Goal: Information Seeking & Learning: Learn about a topic

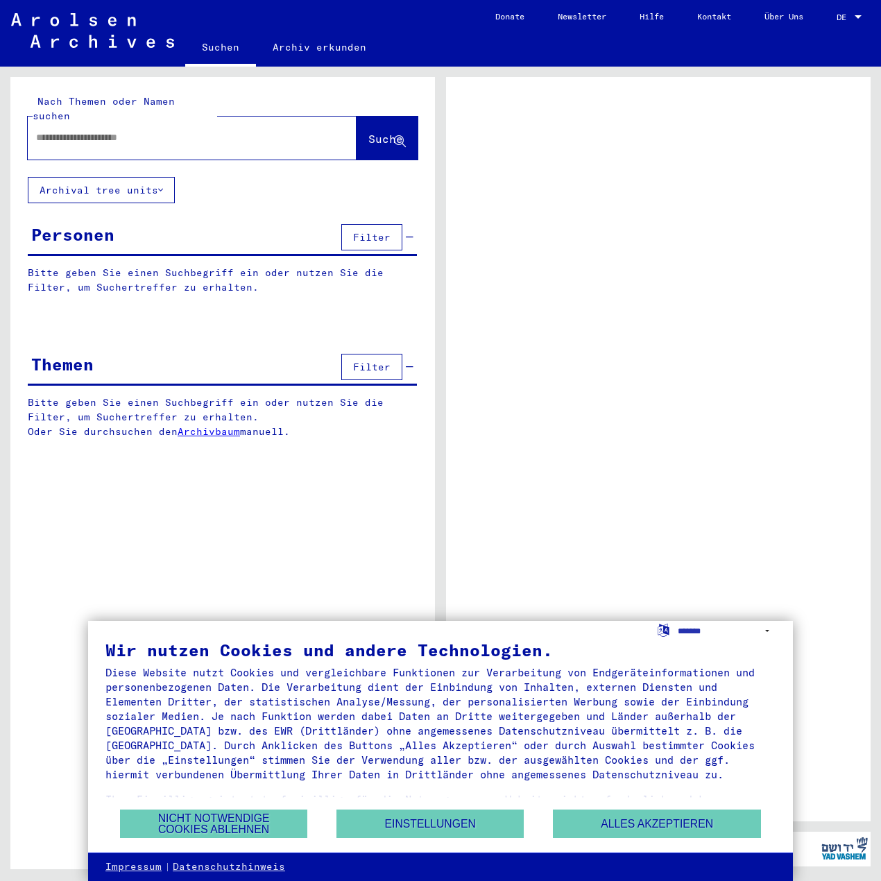
click at [216, 122] on div at bounding box center [175, 137] width 295 height 31
click at [216, 130] on input "text" at bounding box center [179, 137] width 287 height 15
type input "********"
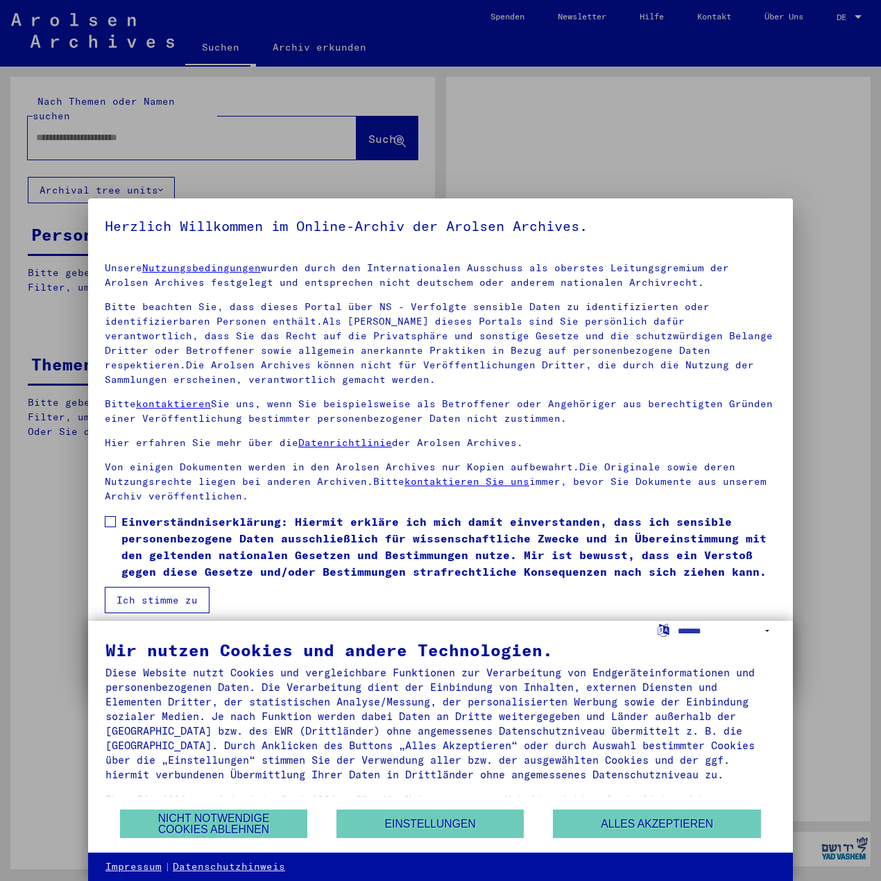
click at [142, 261] on link "Nutzungsbedingungen" at bounding box center [201, 267] width 119 height 12
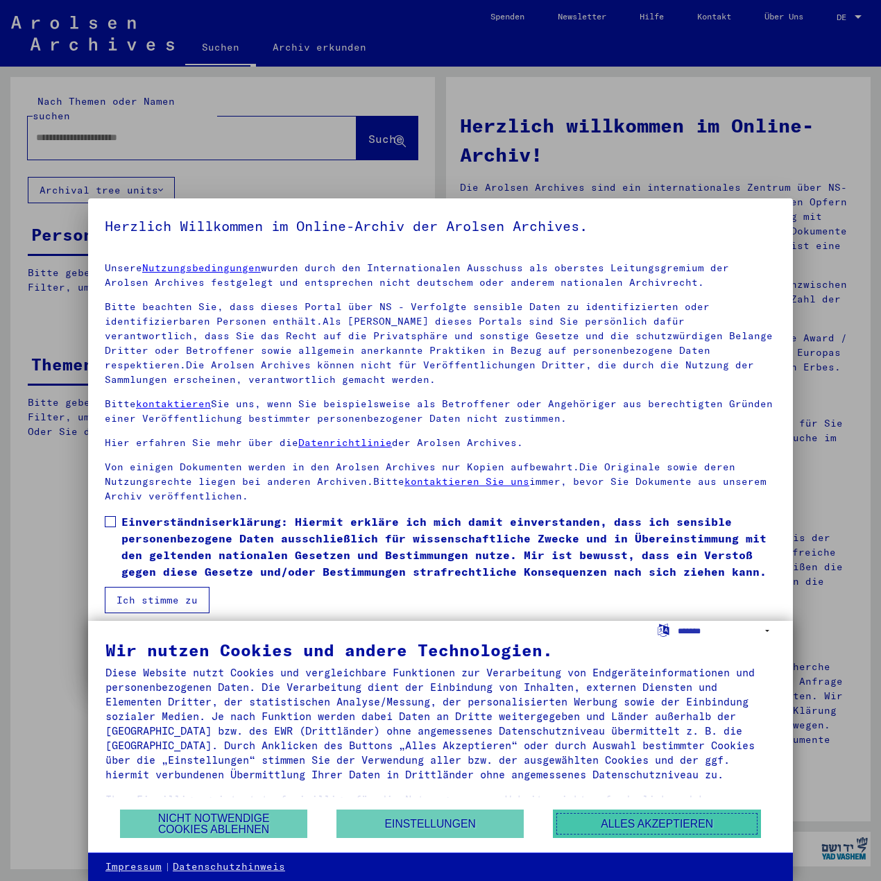
drag, startPoint x: 665, startPoint y: 829, endPoint x: 558, endPoint y: 763, distance: 125.7
click at [665, 829] on button "Alles akzeptieren" at bounding box center [657, 823] width 208 height 28
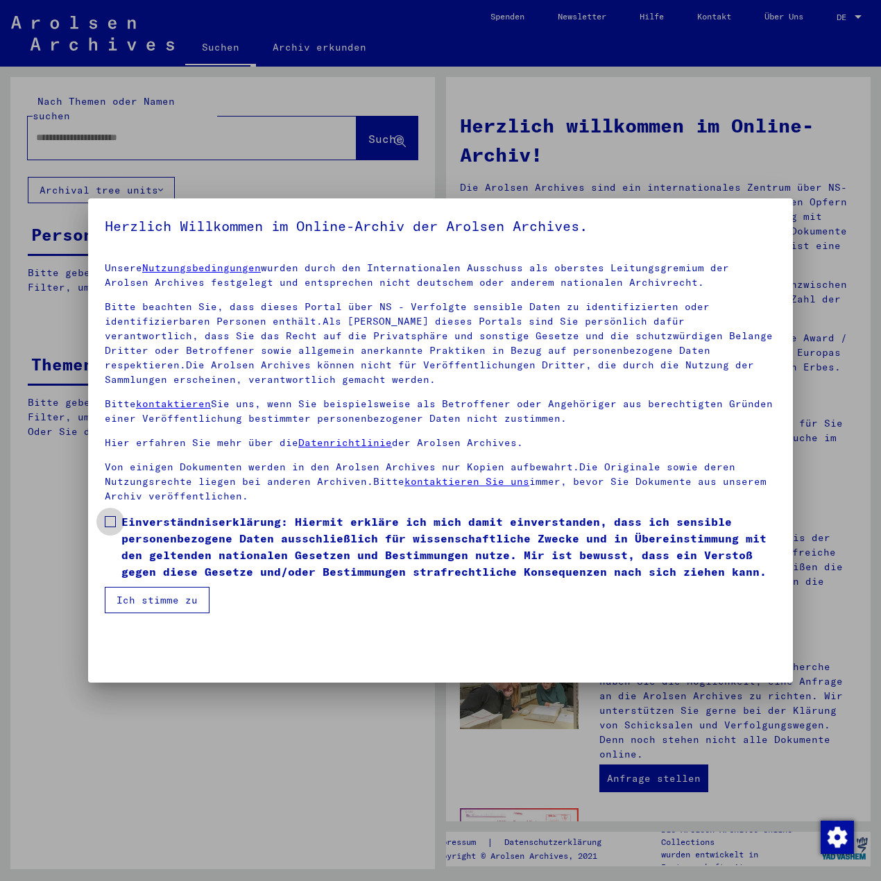
click at [175, 514] on span "Einverständniserklärung: Hiermit erkläre ich mich damit einverstanden, dass ich…" at bounding box center [448, 546] width 655 height 67
click at [115, 587] on button "Ich stimme zu" at bounding box center [157, 600] width 105 height 26
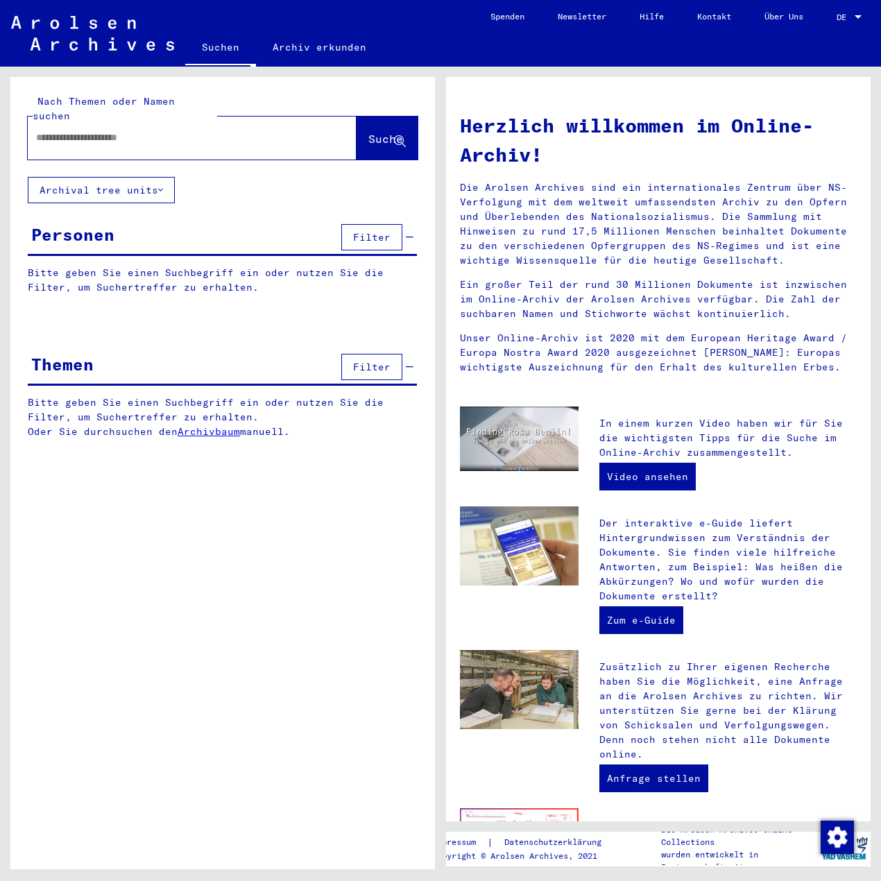
click at [121, 122] on div at bounding box center [171, 137] width 287 height 31
click at [119, 130] on input "text" at bounding box center [175, 137] width 279 height 15
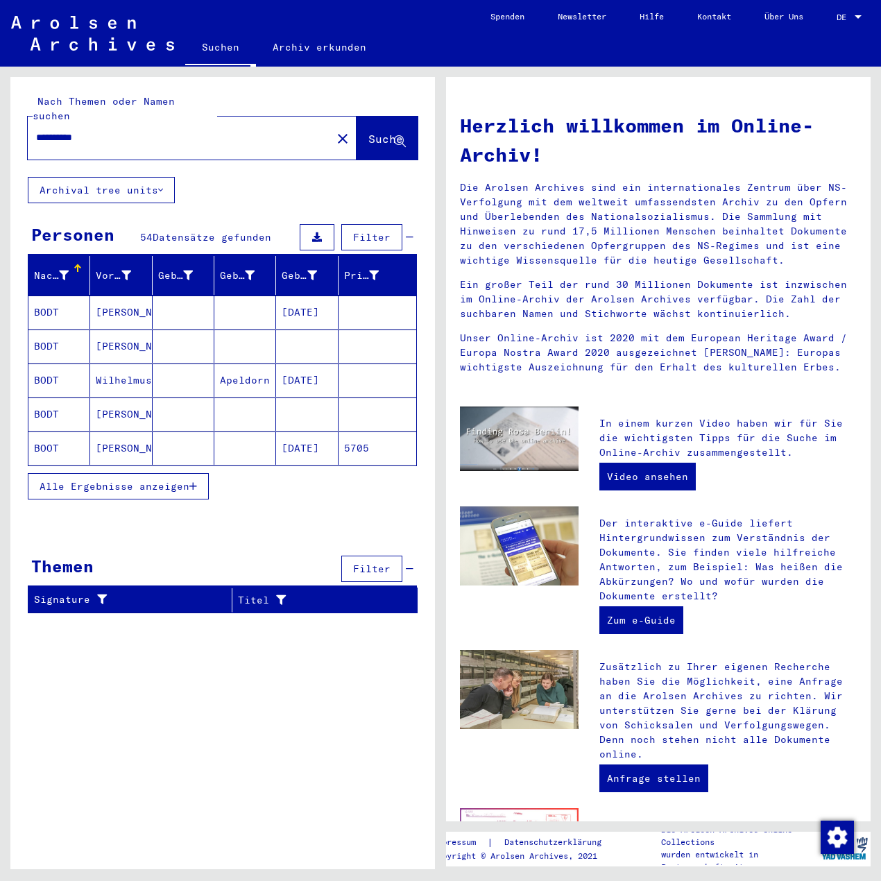
click at [101, 480] on span "Alle Ergebnisse anzeigen" at bounding box center [115, 486] width 150 height 12
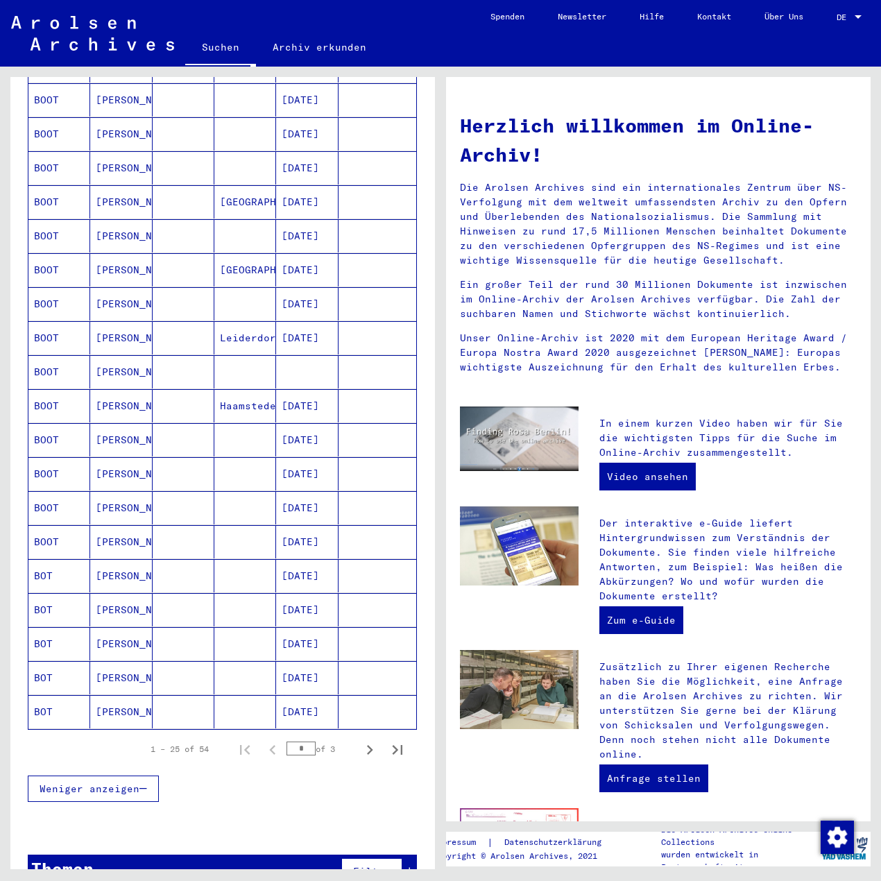
scroll to position [428, 0]
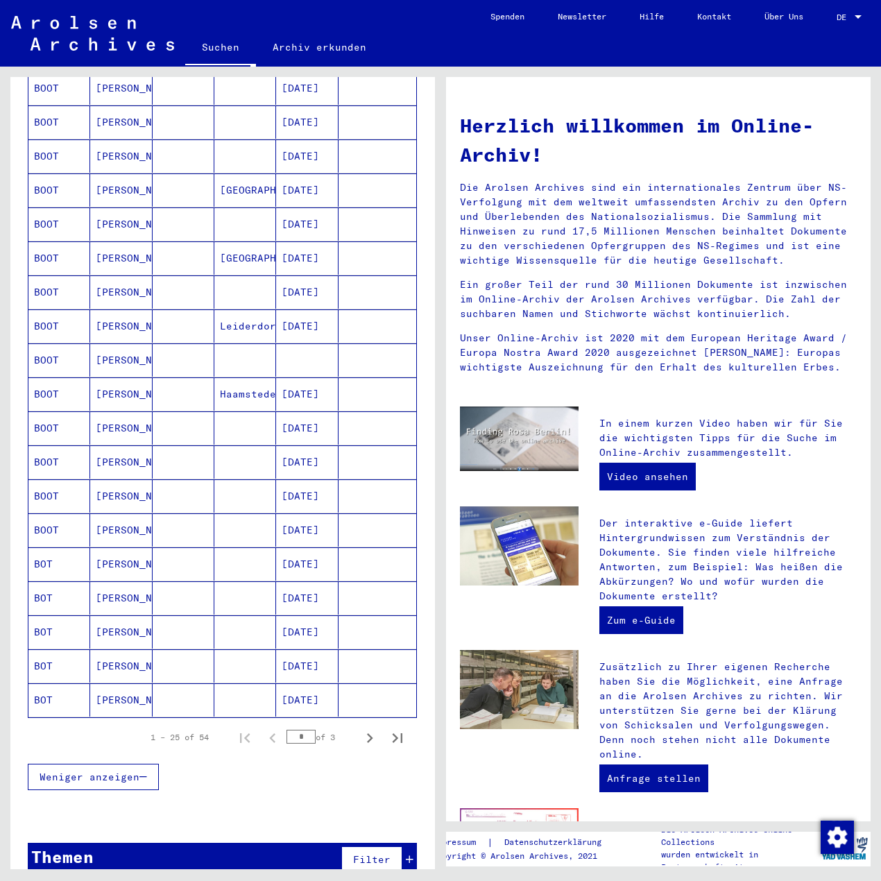
click at [78, 763] on button "Weniger anzeigen" at bounding box center [93, 776] width 131 height 26
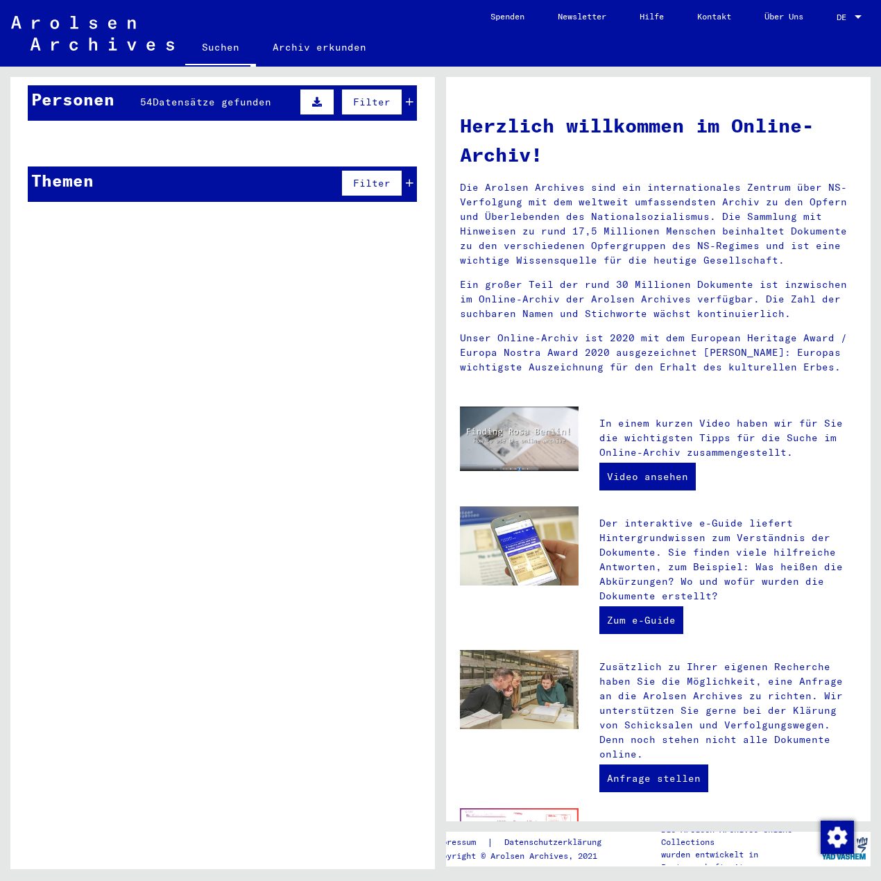
scroll to position [0, 0]
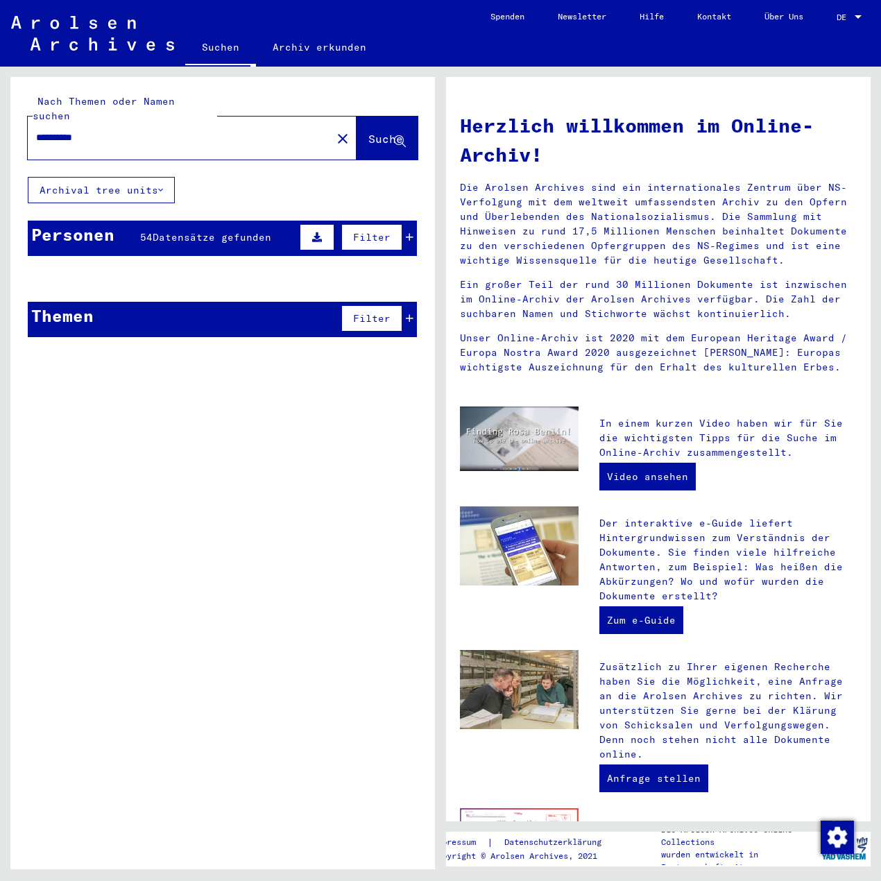
drag, startPoint x: 141, startPoint y: 116, endPoint x: -134, endPoint y: 69, distance: 279.4
click at [0, 69] on html "**********" at bounding box center [440, 440] width 881 height 881
type input "**********"
click at [386, 116] on button "Suche" at bounding box center [386, 137] width 61 height 43
click at [372, 132] on span "Suche" at bounding box center [385, 139] width 35 height 14
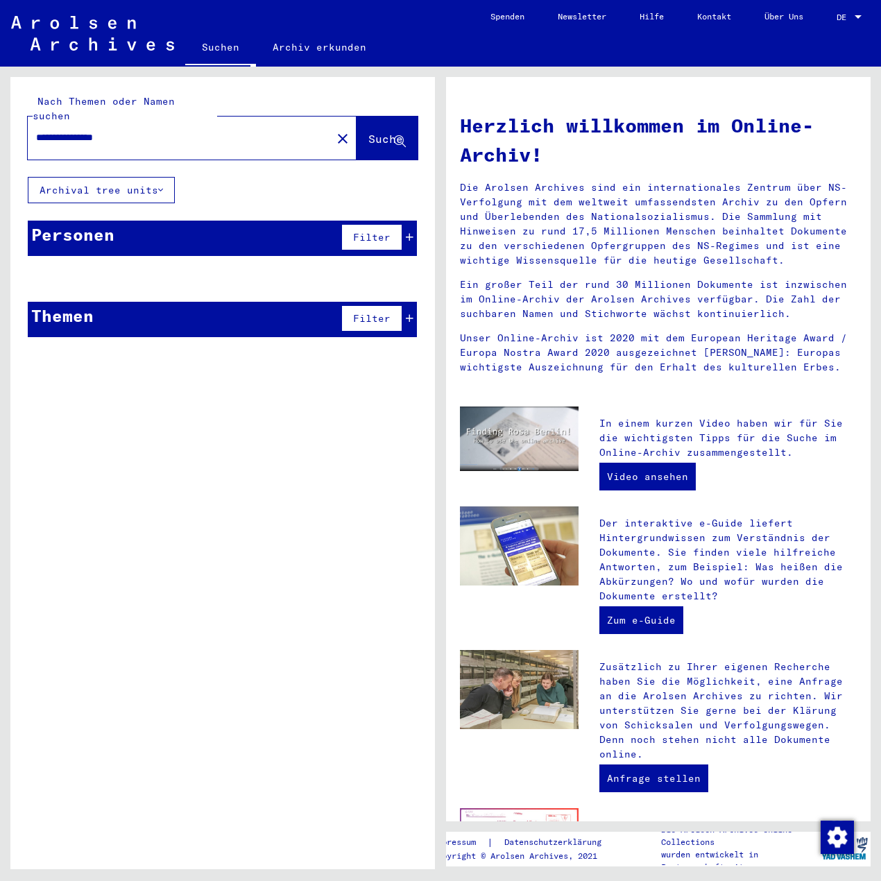
click at [152, 177] on button "Archival tree units" at bounding box center [101, 190] width 147 height 26
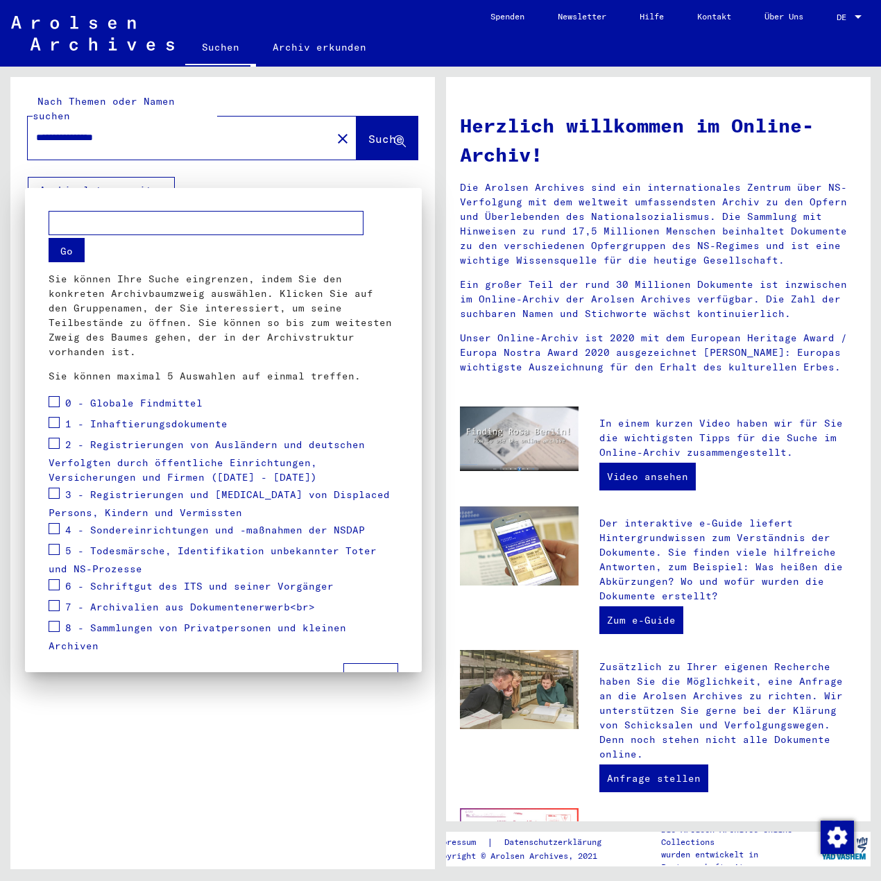
click at [311, 671] on span "Reset" at bounding box center [310, 677] width 31 height 12
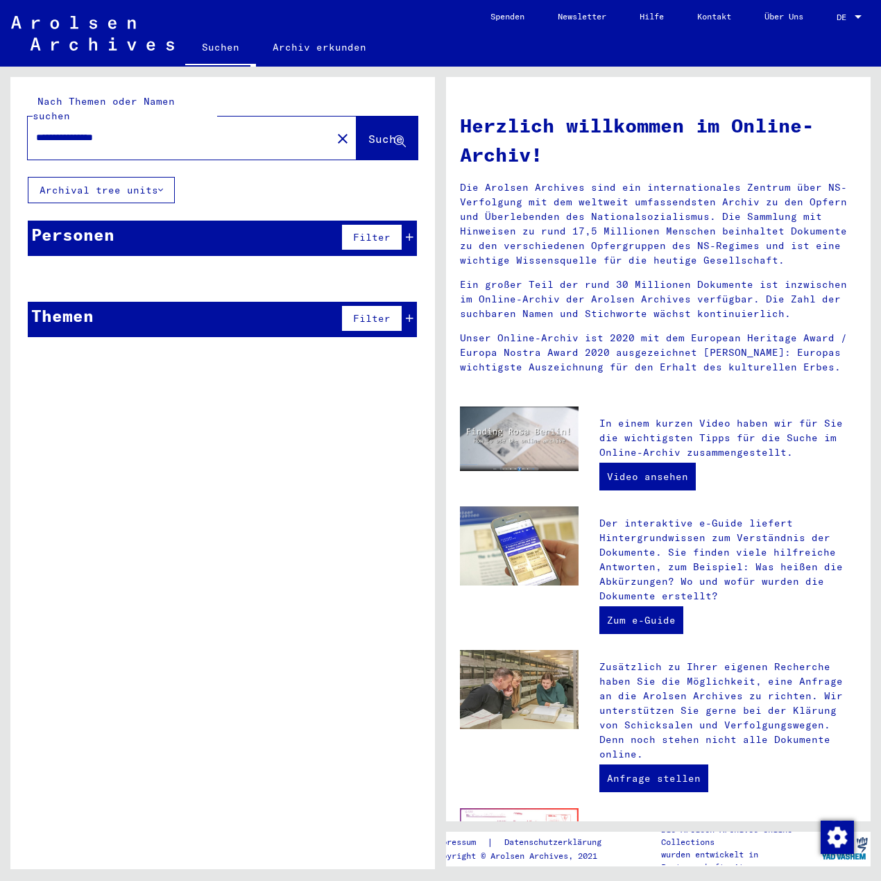
click at [371, 132] on span "Suche" at bounding box center [386, 139] width 37 height 15
click at [334, 130] on mat-icon "close" at bounding box center [342, 138] width 17 height 17
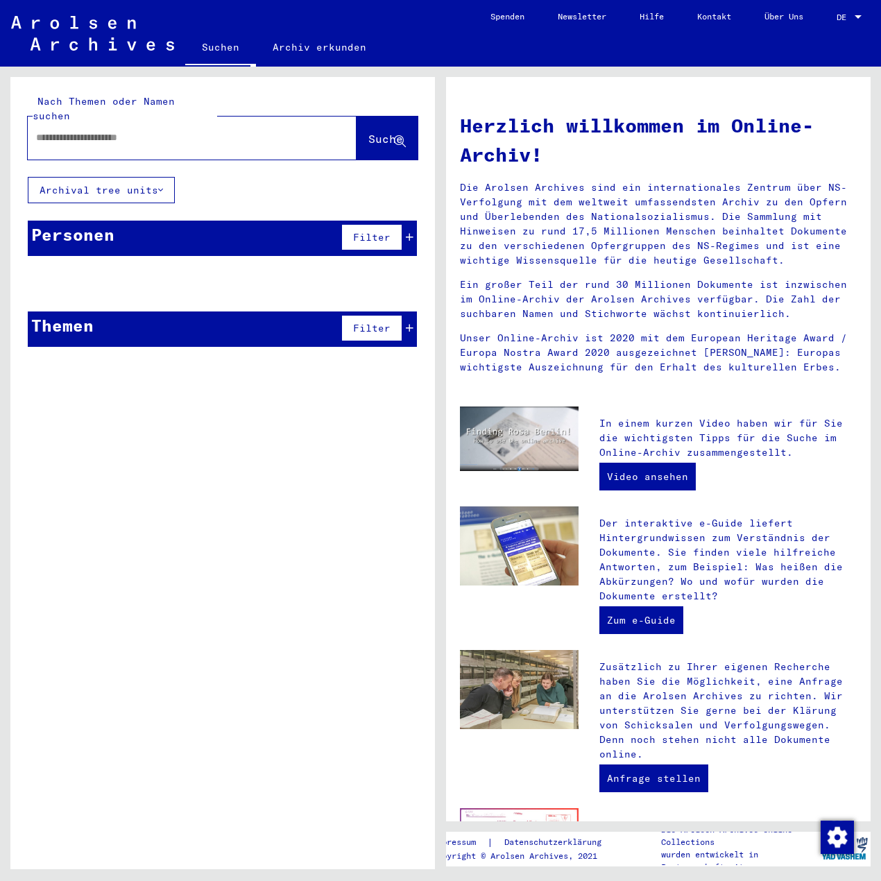
click at [208, 130] on input "text" at bounding box center [175, 137] width 279 height 15
type input "*********"
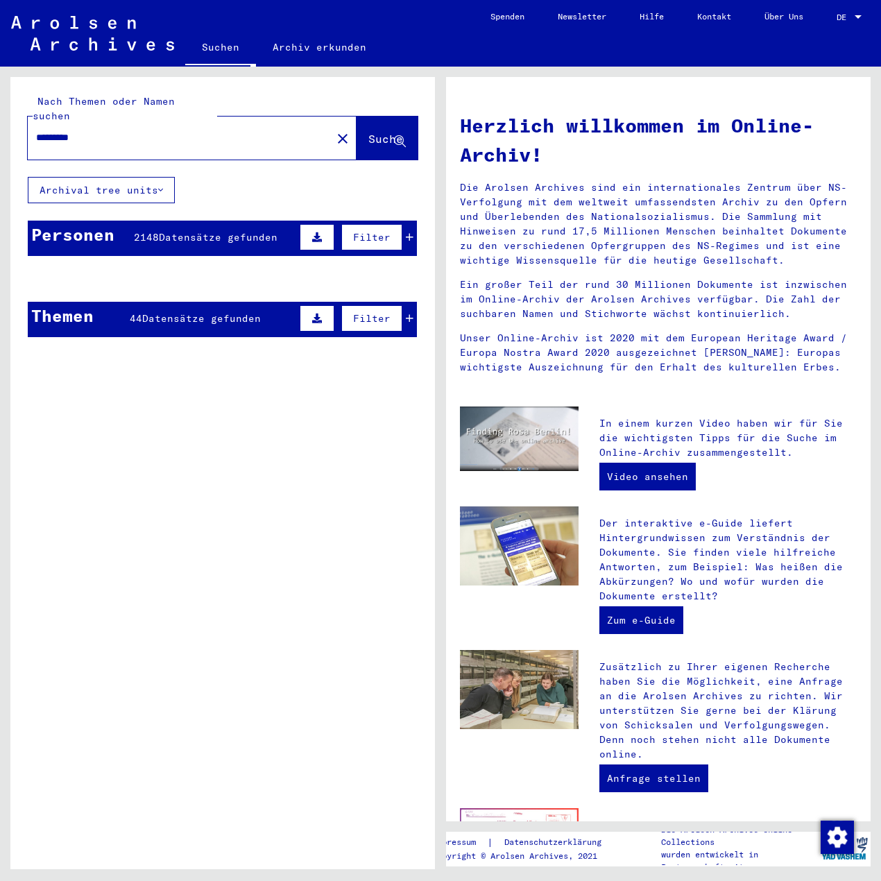
click at [205, 300] on mat-cell at bounding box center [184, 311] width 62 height 33
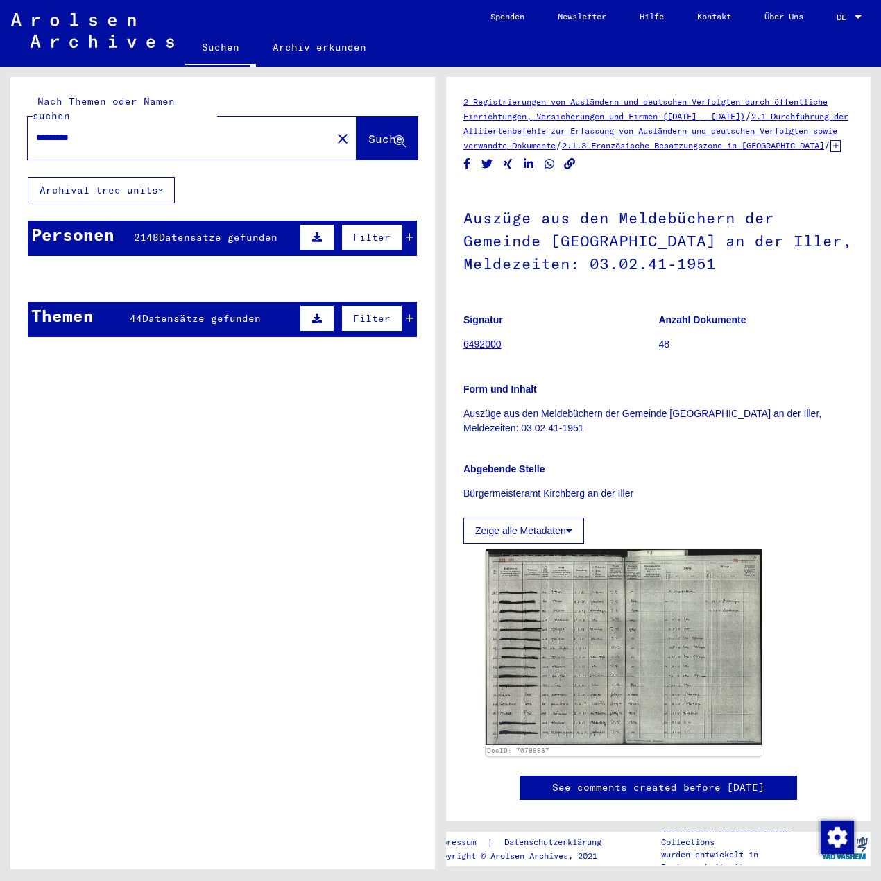
click at [395, 302] on mat-cell at bounding box center [377, 312] width 78 height 34
click at [237, 304] on mat-cell "[PERSON_NAME]/Ober." at bounding box center [245, 312] width 62 height 34
click at [401, 300] on mat-cell at bounding box center [377, 312] width 78 height 34
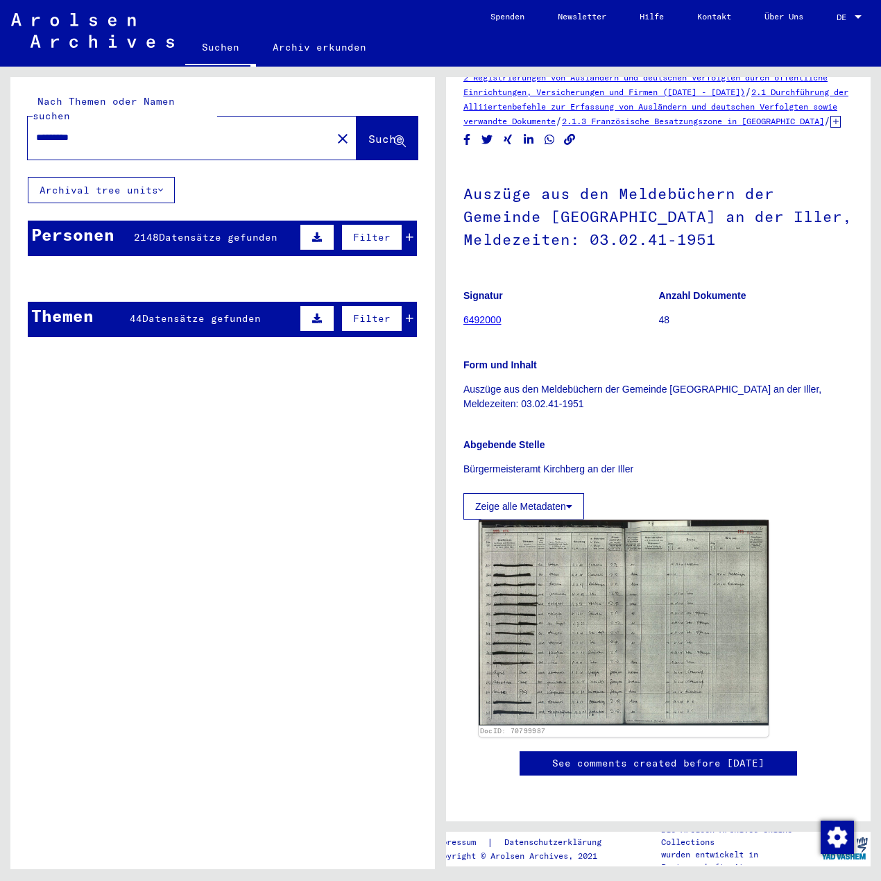
scroll to position [92, 0]
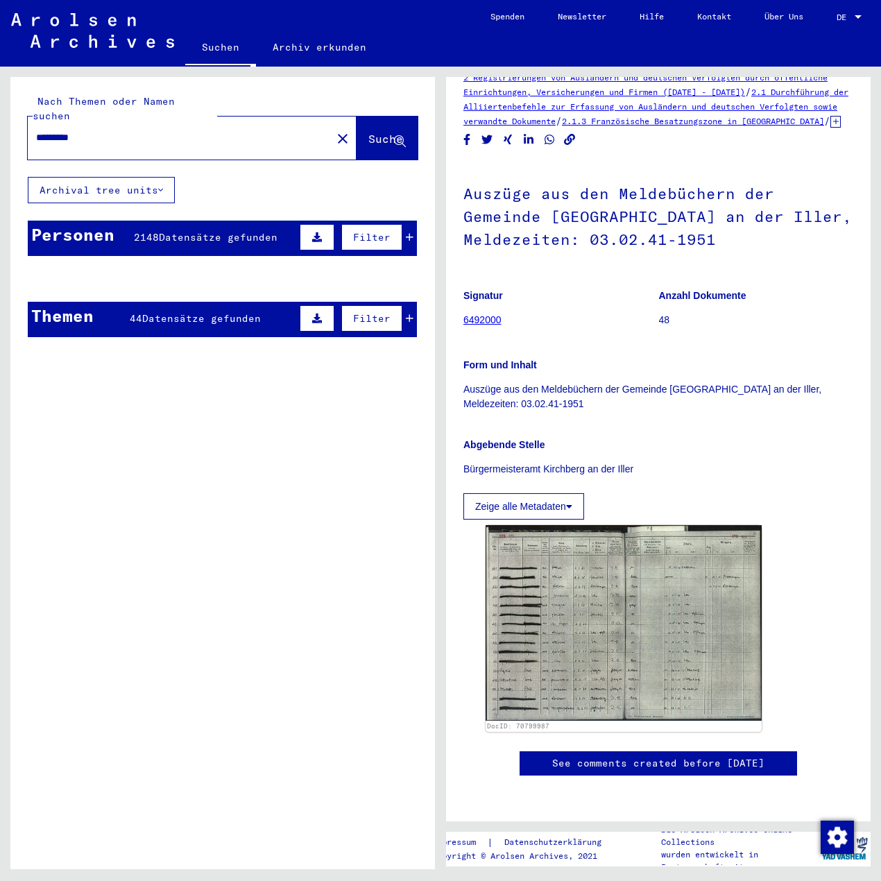
click at [168, 302] on mat-cell at bounding box center [184, 312] width 62 height 34
click at [372, 312] on span "Filter" at bounding box center [371, 318] width 37 height 12
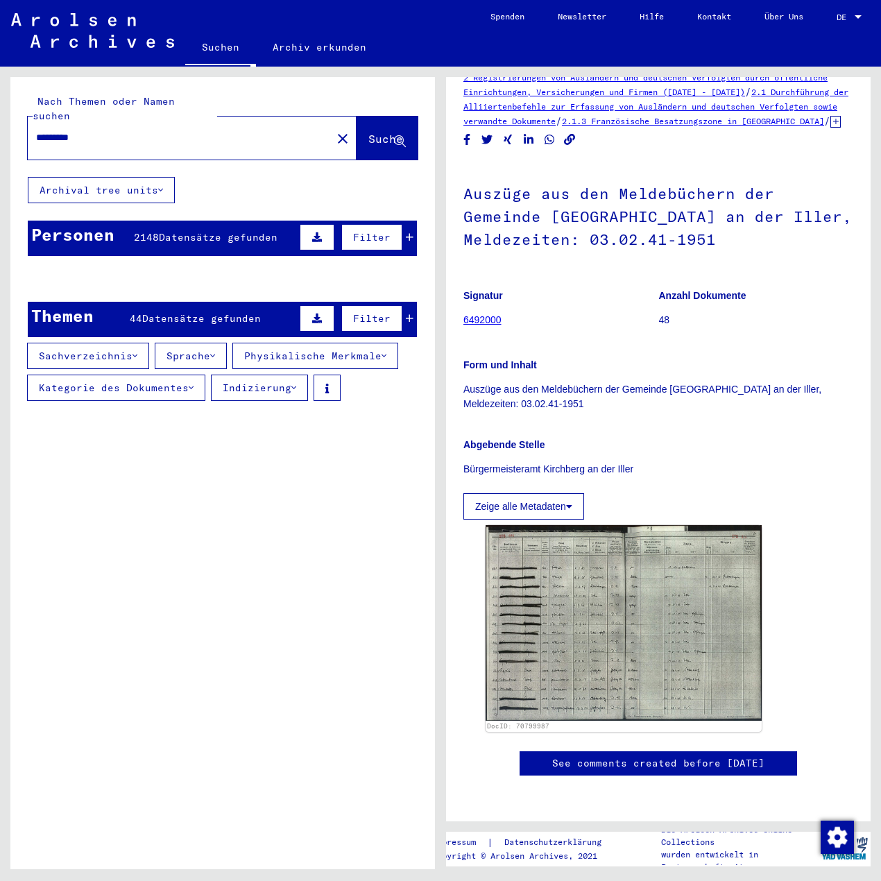
click at [155, 343] on button "Sprache" at bounding box center [191, 356] width 72 height 26
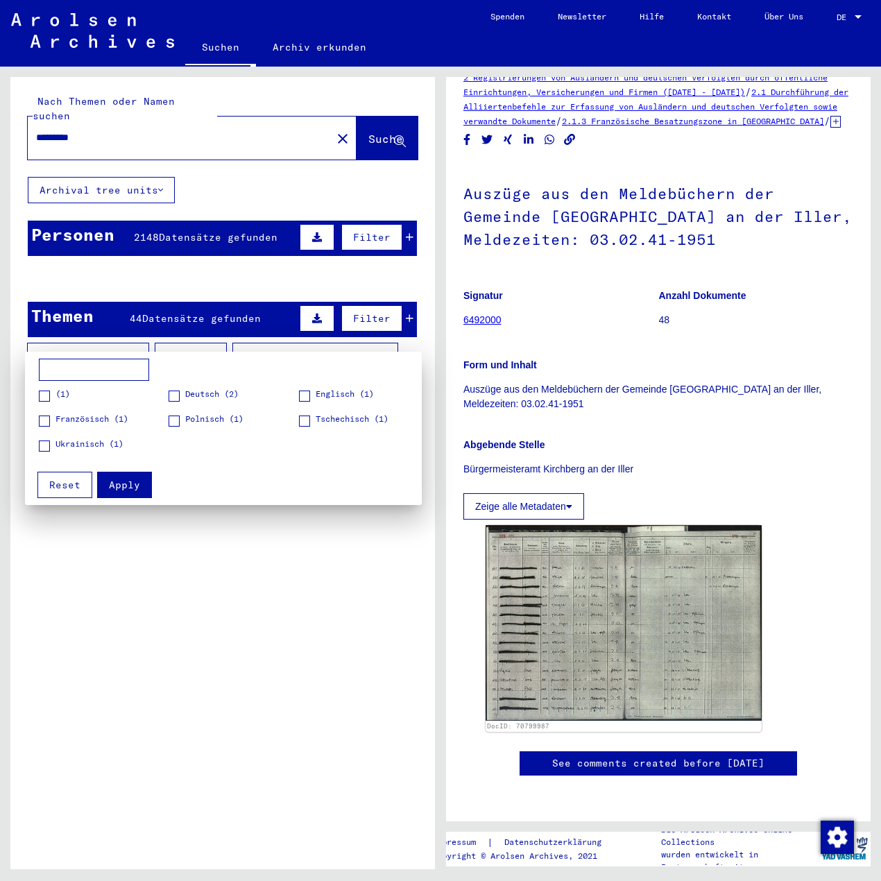
click at [135, 342] on div at bounding box center [440, 440] width 881 height 881
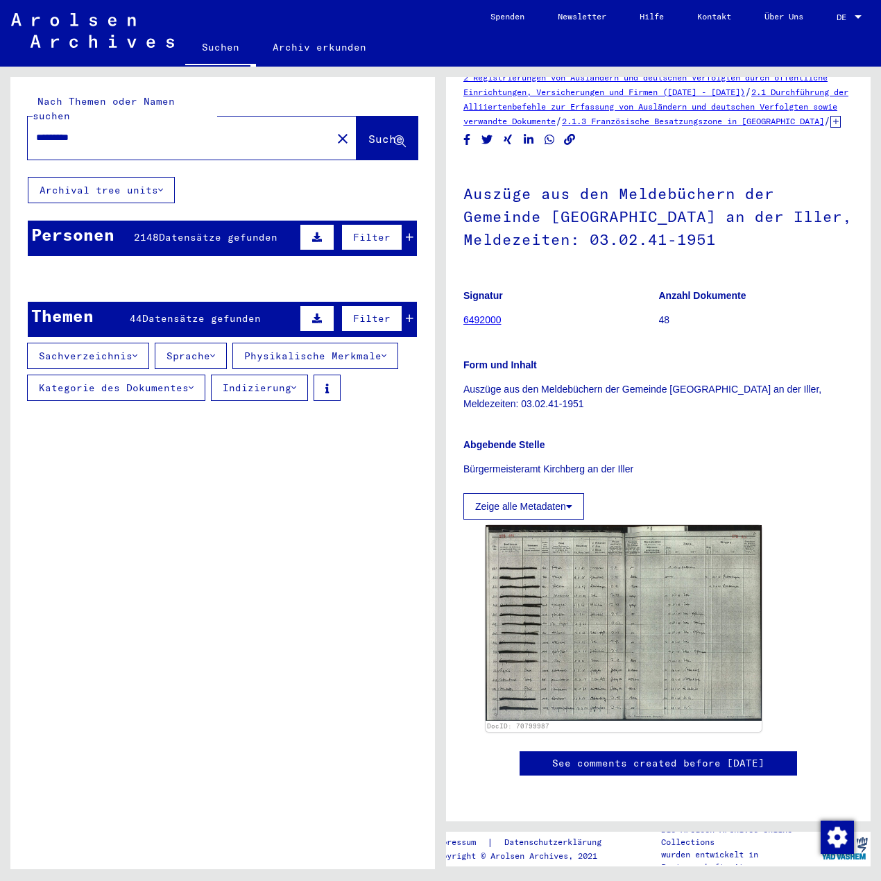
click at [326, 343] on button "Physikalische Merkmale" at bounding box center [315, 356] width 166 height 26
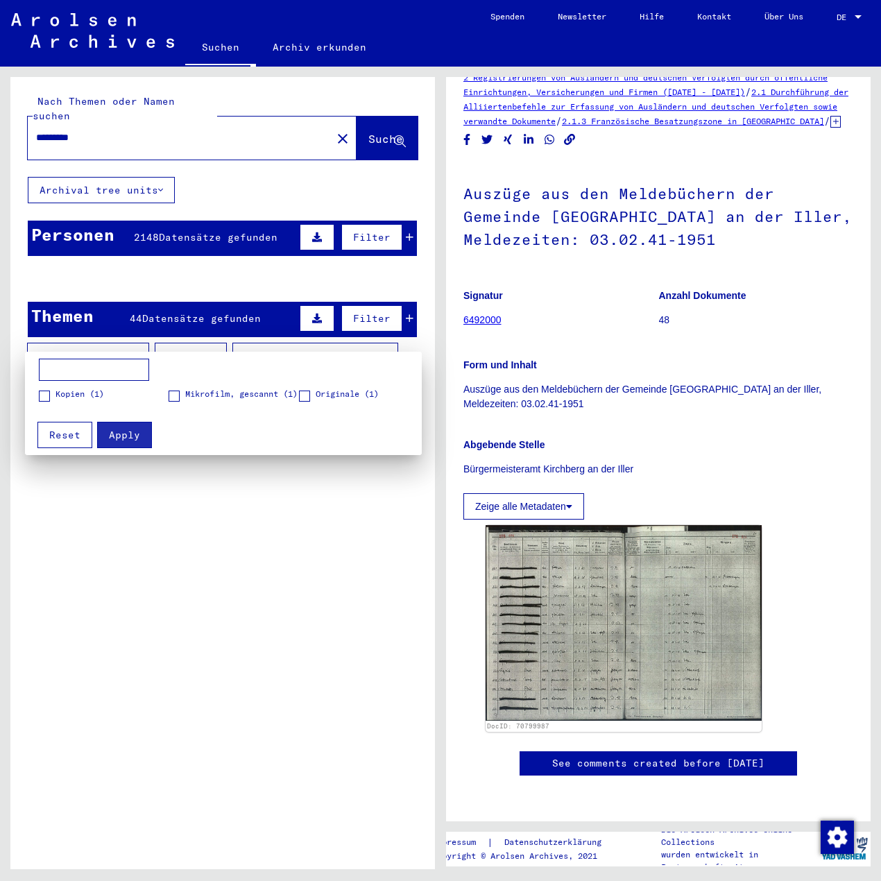
click at [326, 340] on div at bounding box center [440, 440] width 881 height 881
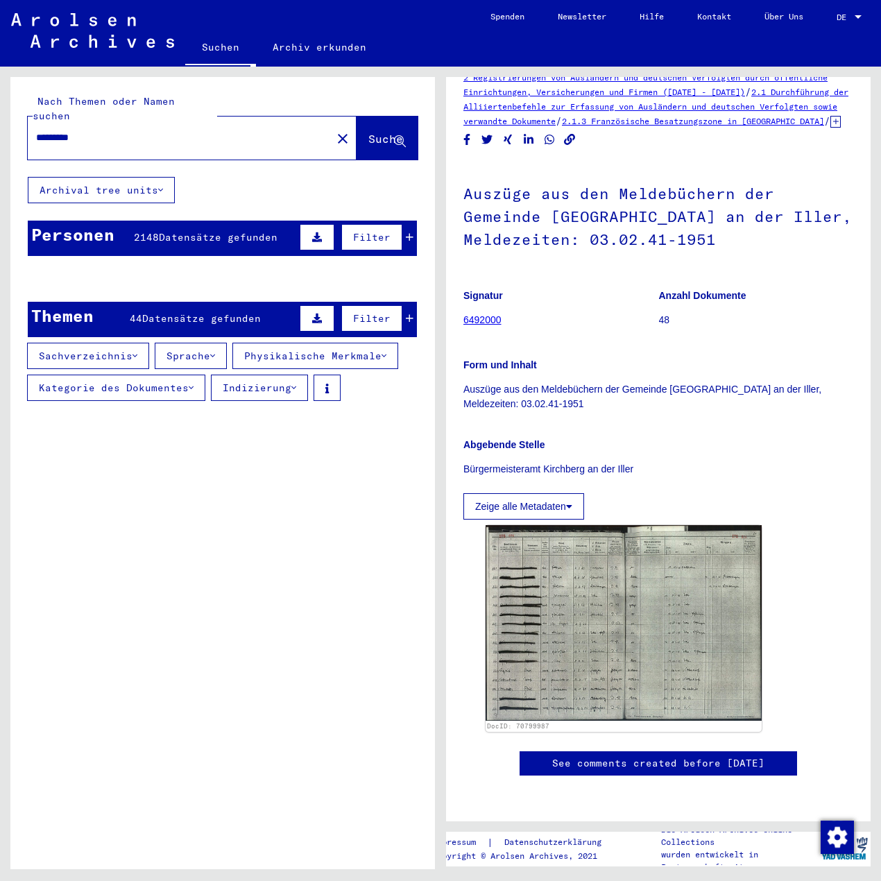
scroll to position [0, 0]
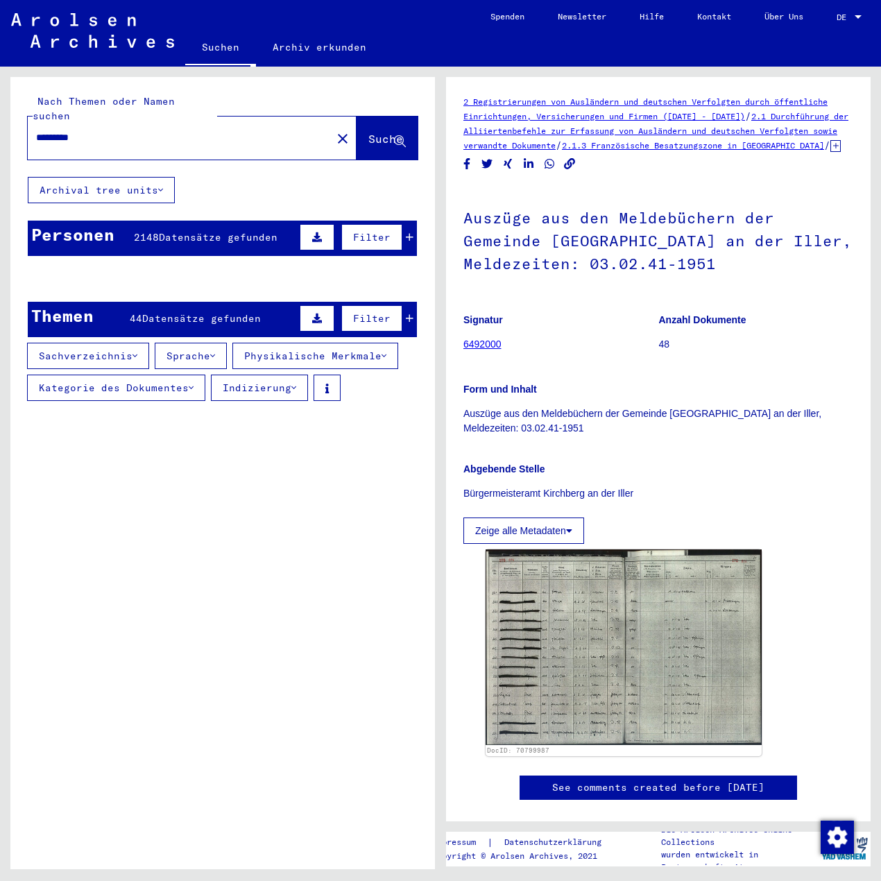
click at [240, 130] on input "*********" at bounding box center [179, 137] width 287 height 15
drag, startPoint x: 116, startPoint y: 135, endPoint x: 23, endPoint y: 135, distance: 92.9
click at [23, 135] on div "Nach Themen oder Namen suchen ********* close Suche" at bounding box center [222, 127] width 424 height 100
drag, startPoint x: 326, startPoint y: 137, endPoint x: 297, endPoint y: 126, distance: 31.2
click at [324, 137] on div "********* close" at bounding box center [192, 137] width 329 height 43
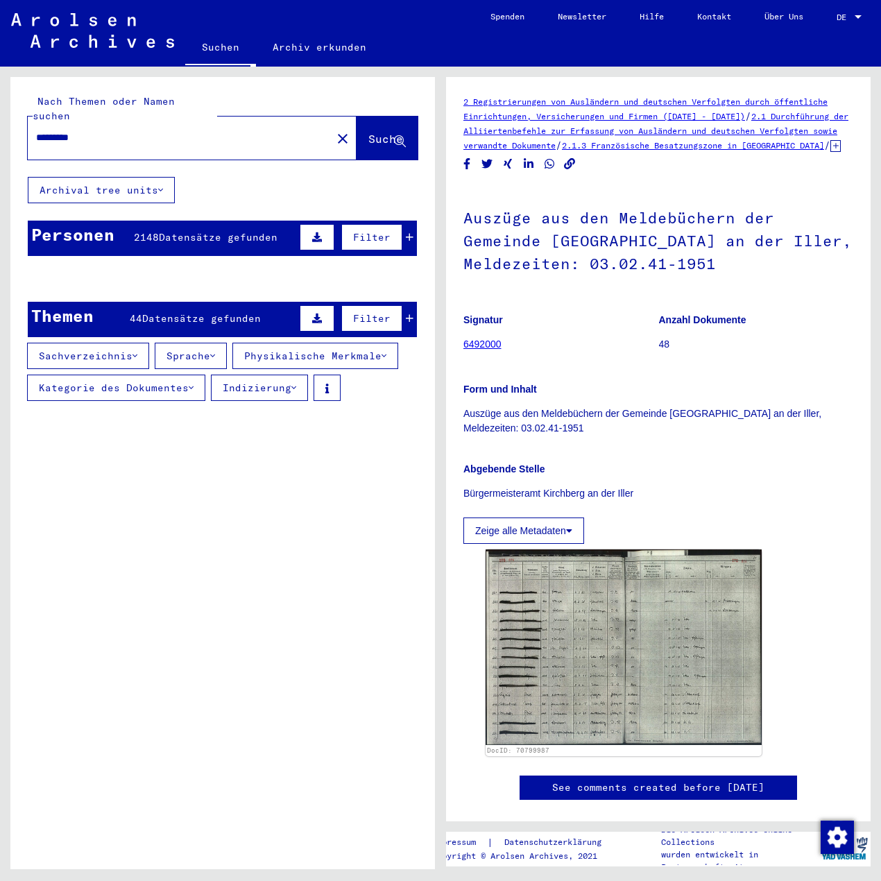
click at [297, 130] on input "*********" at bounding box center [179, 137] width 287 height 15
click at [334, 130] on mat-icon "close" at bounding box center [342, 138] width 17 height 17
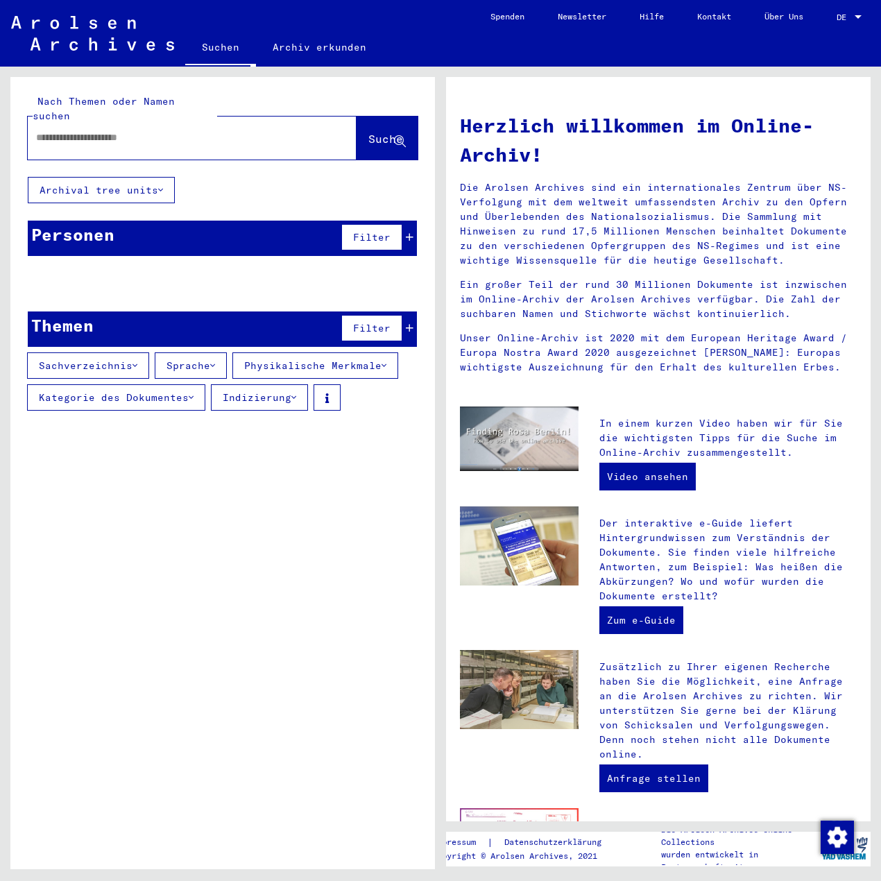
click at [231, 130] on input "text" at bounding box center [175, 137] width 279 height 15
click at [372, 132] on span "Suche" at bounding box center [385, 139] width 35 height 14
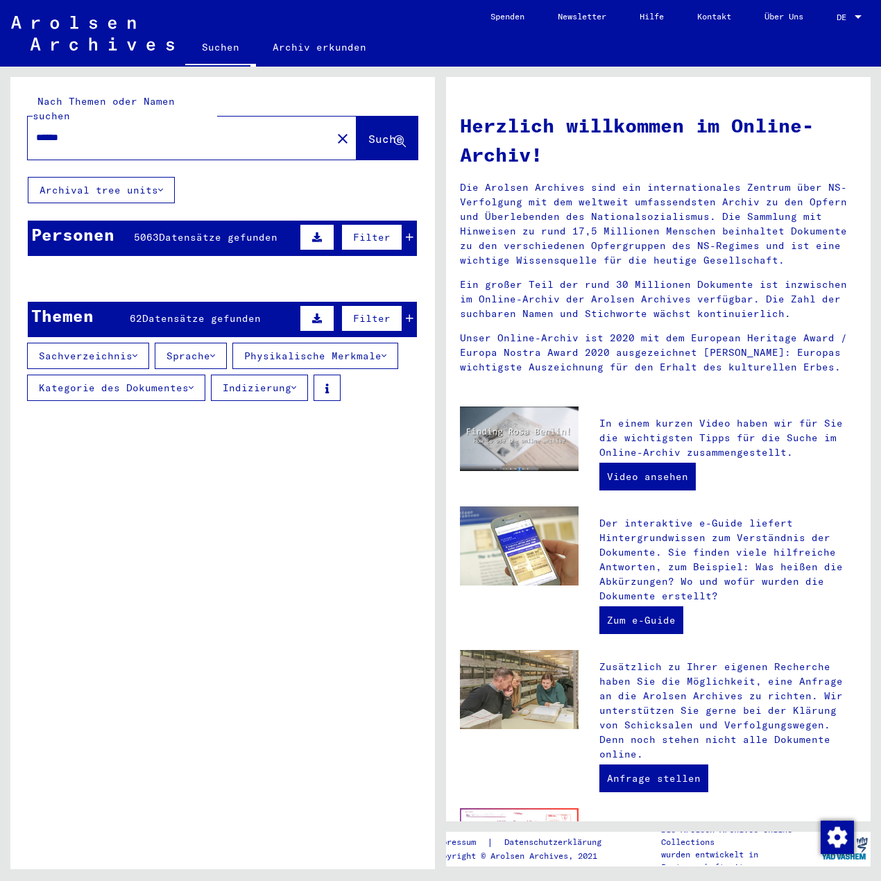
click at [171, 374] on button "Kategorie des Dokumentes" at bounding box center [116, 387] width 178 height 26
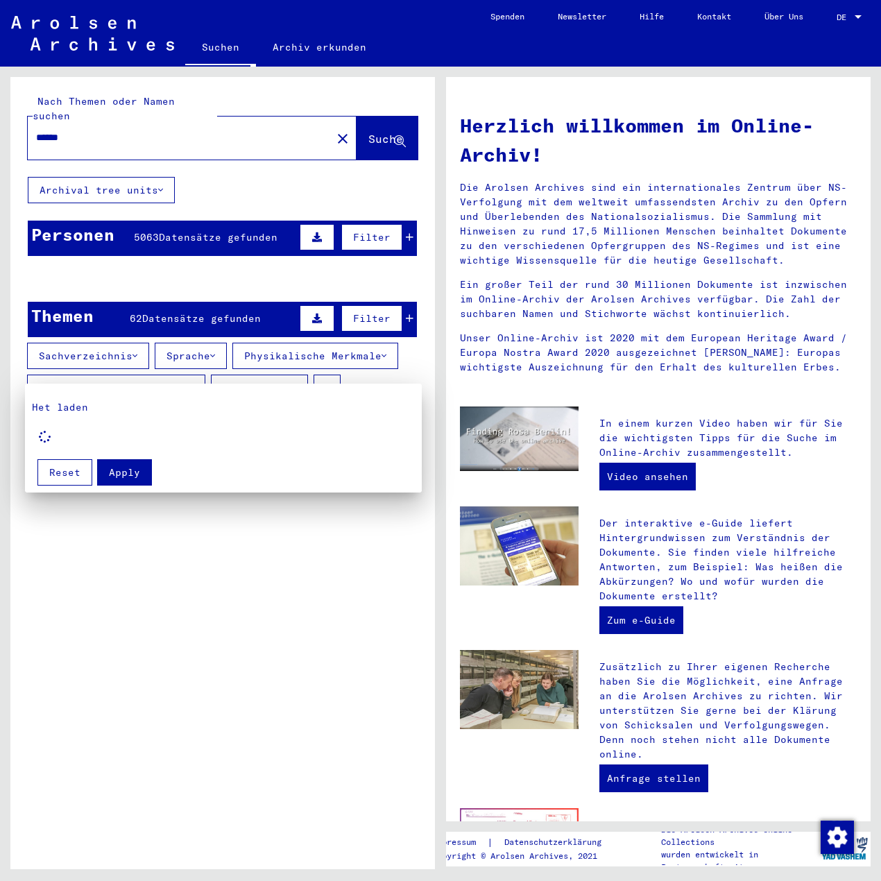
click at [415, 300] on div at bounding box center [440, 440] width 881 height 881
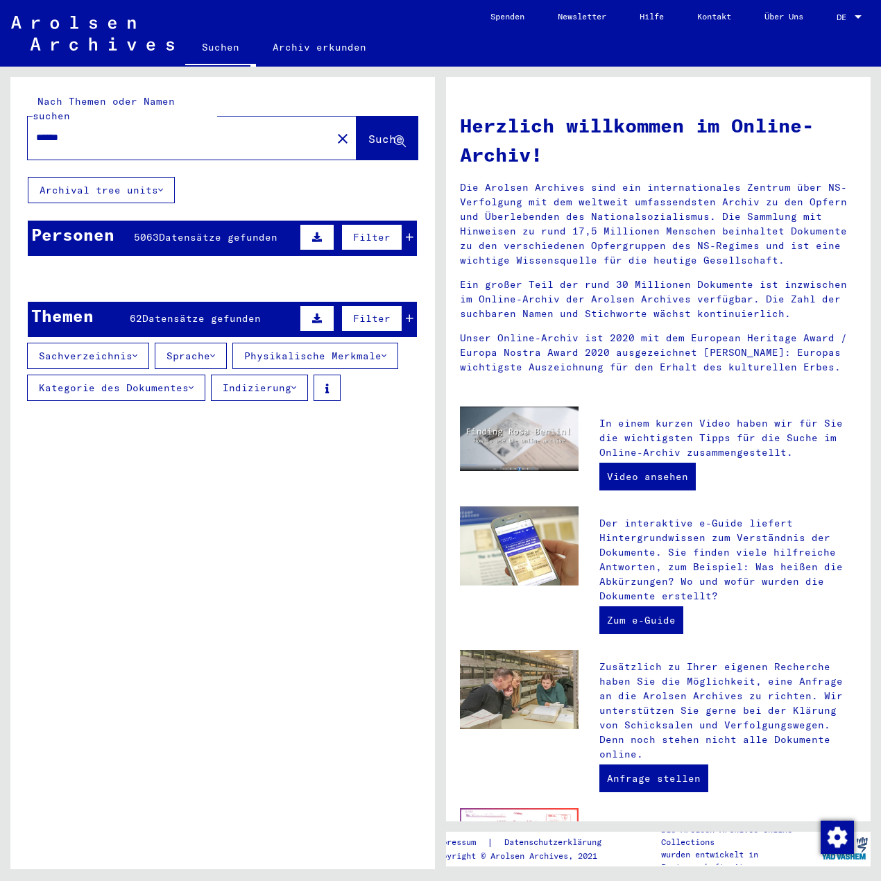
click at [414, 304] on mat-cell at bounding box center [377, 311] width 78 height 33
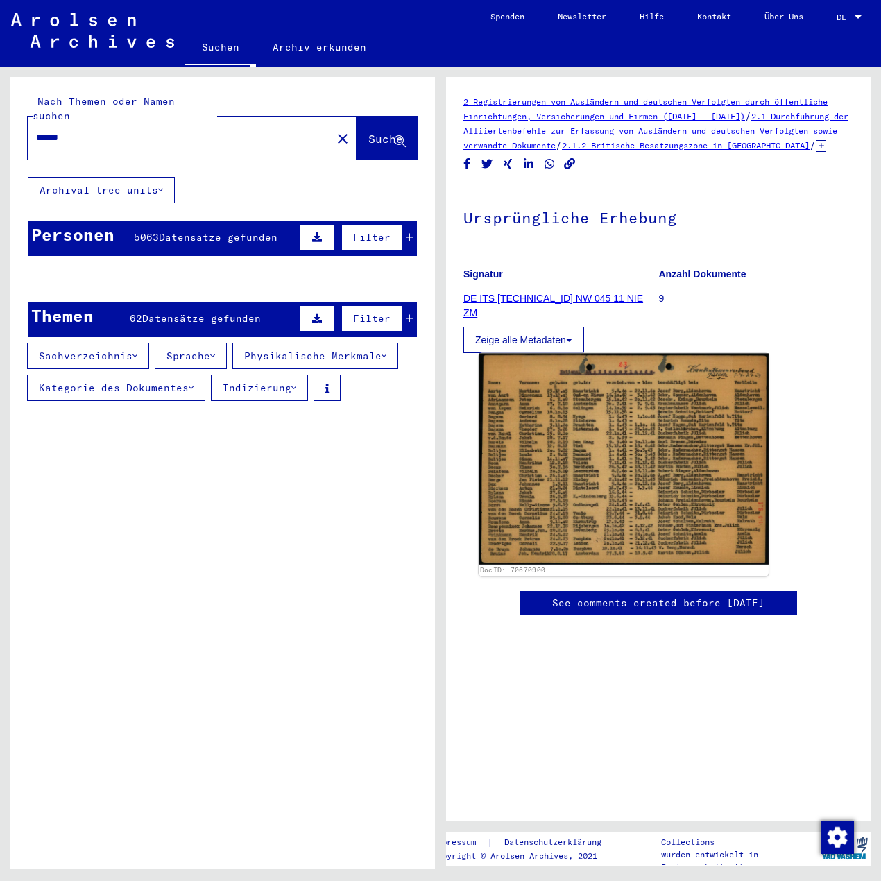
click at [578, 413] on img at bounding box center [623, 459] width 290 height 211
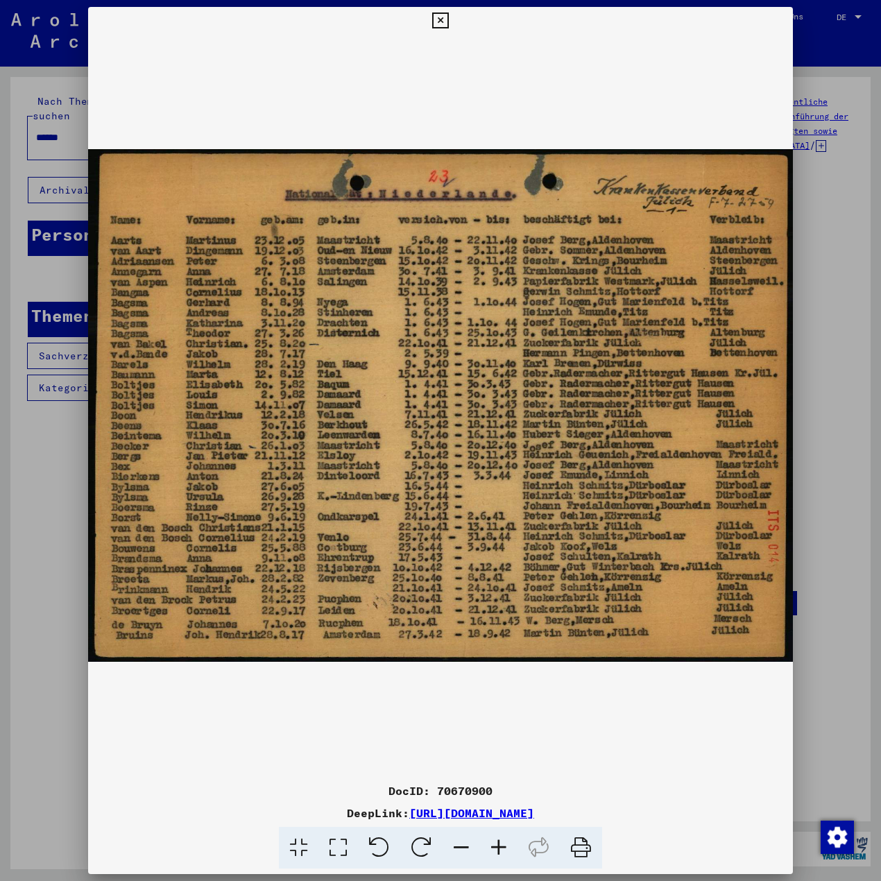
click at [858, 378] on div at bounding box center [440, 440] width 881 height 881
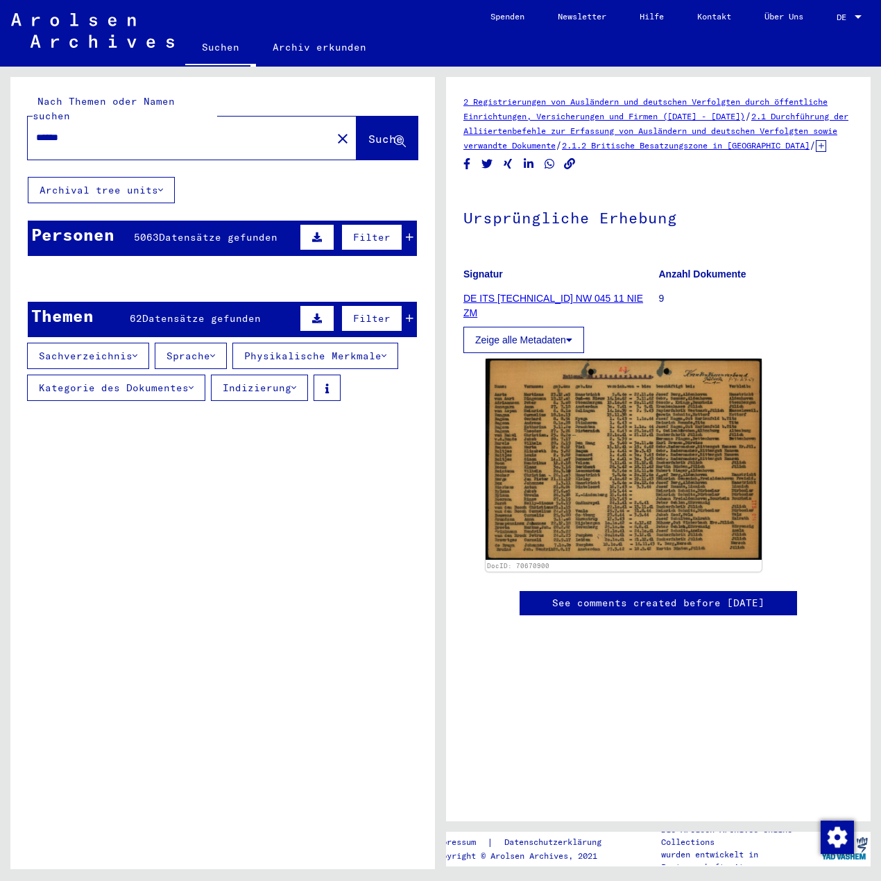
click at [476, 349] on button "Zeige alle Metadaten" at bounding box center [523, 340] width 121 height 26
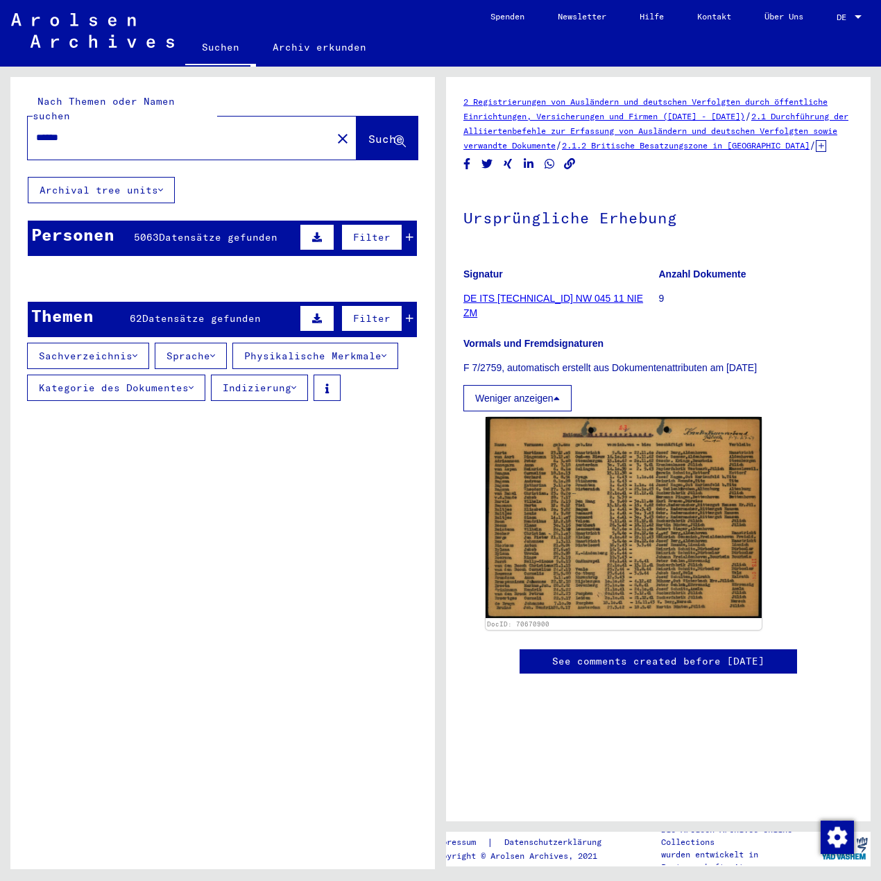
click at [114, 130] on input "******" at bounding box center [179, 137] width 287 height 15
type input "********"
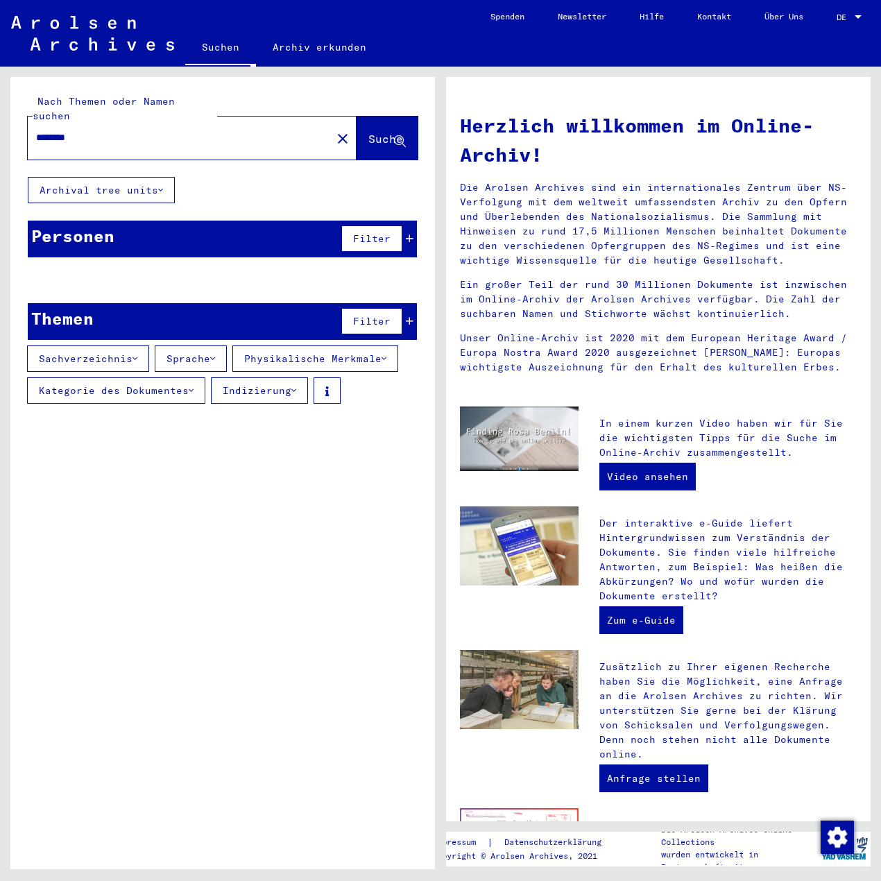
click at [359, 116] on button "Suche" at bounding box center [386, 137] width 61 height 43
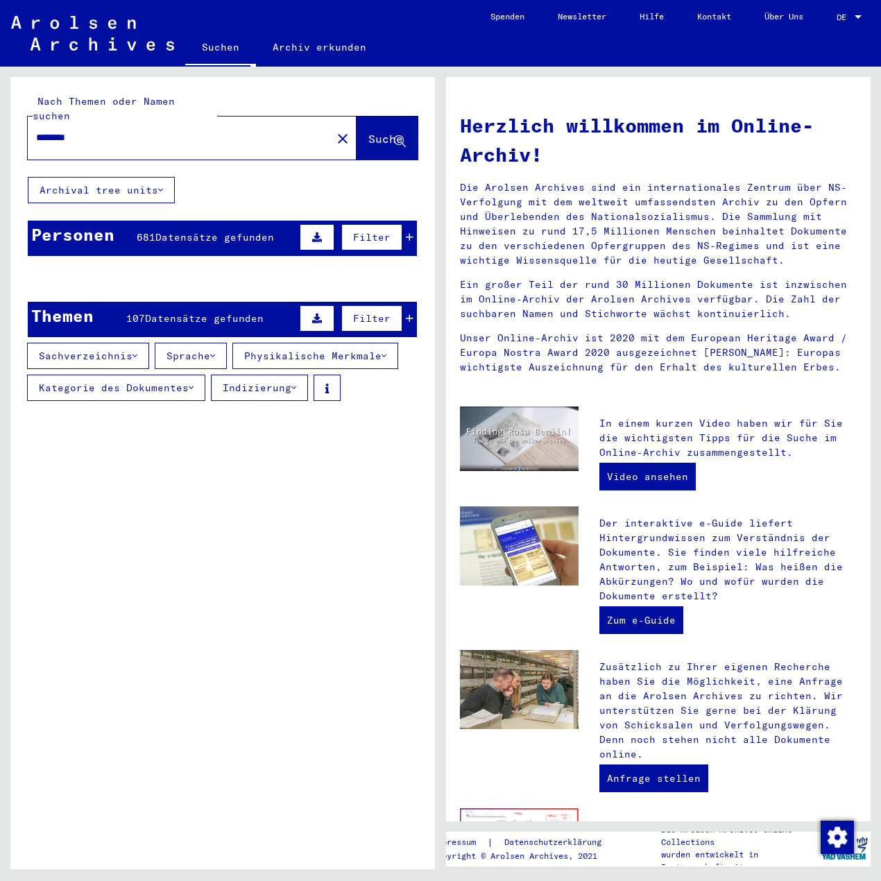
click at [411, 297] on mat-cell "14218" at bounding box center [377, 311] width 78 height 33
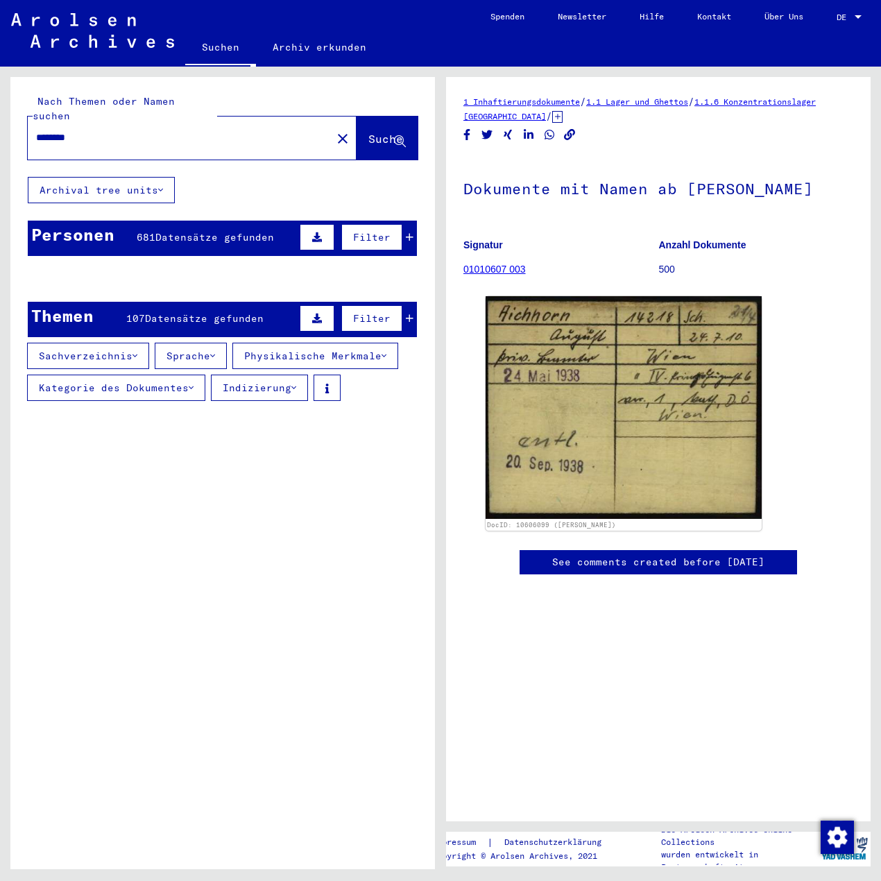
click at [406, 232] on icon at bounding box center [410, 237] width 8 height 10
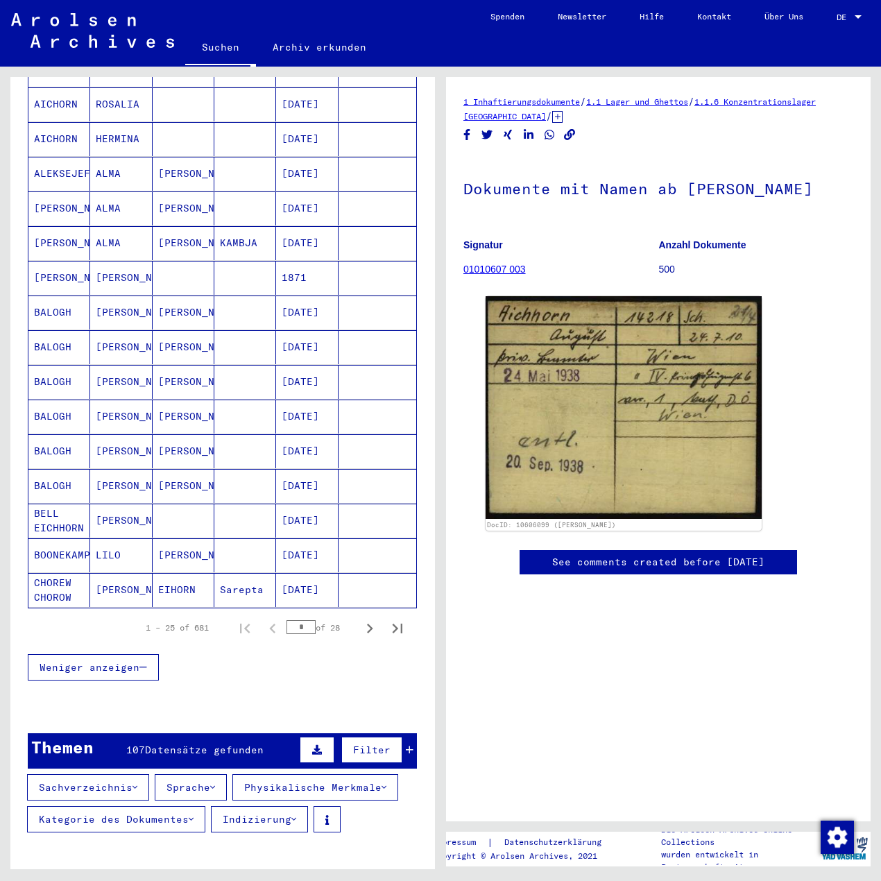
scroll to position [693, 0]
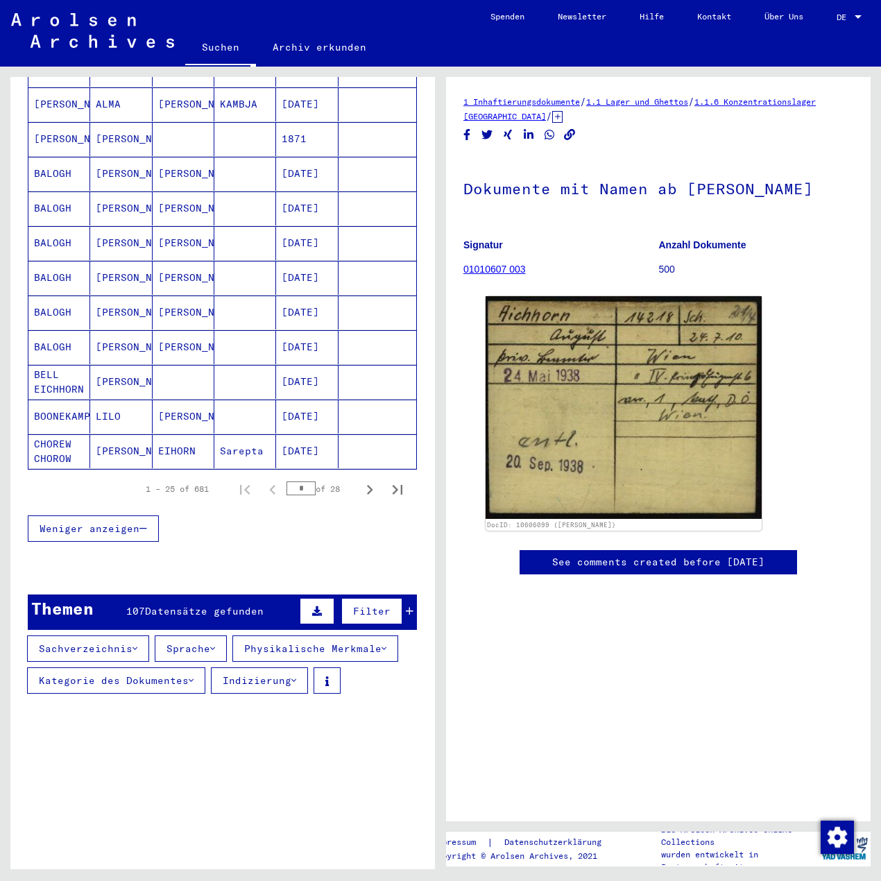
click at [394, 594] on div "Filter" at bounding box center [354, 610] width 117 height 33
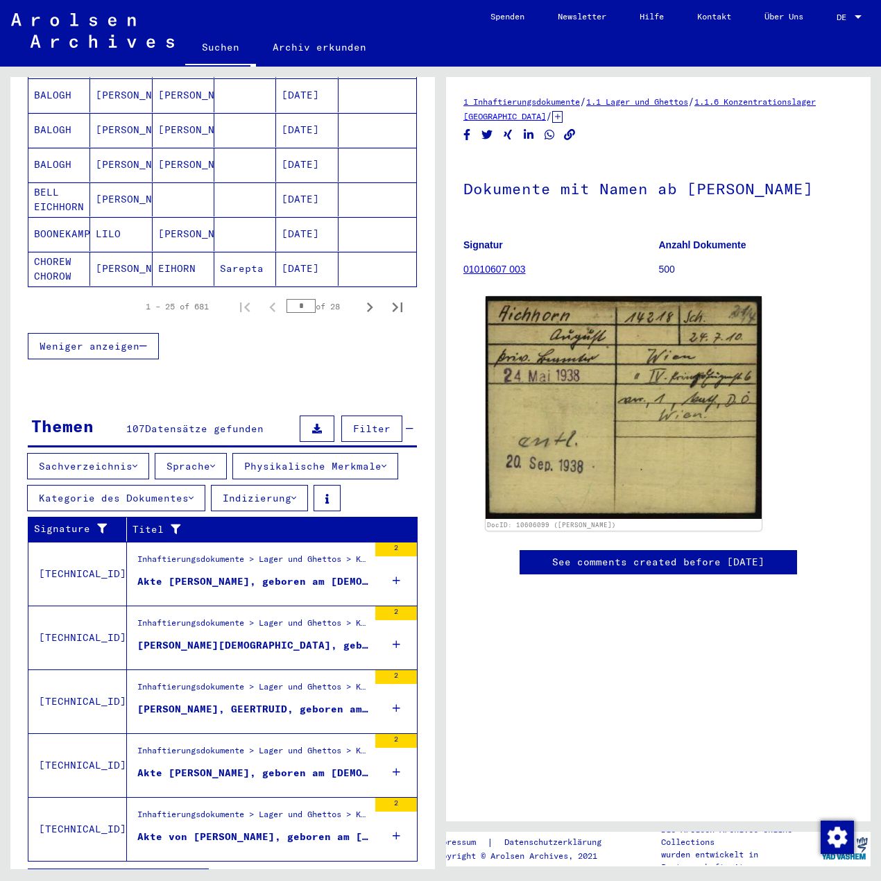
scroll to position [876, 0]
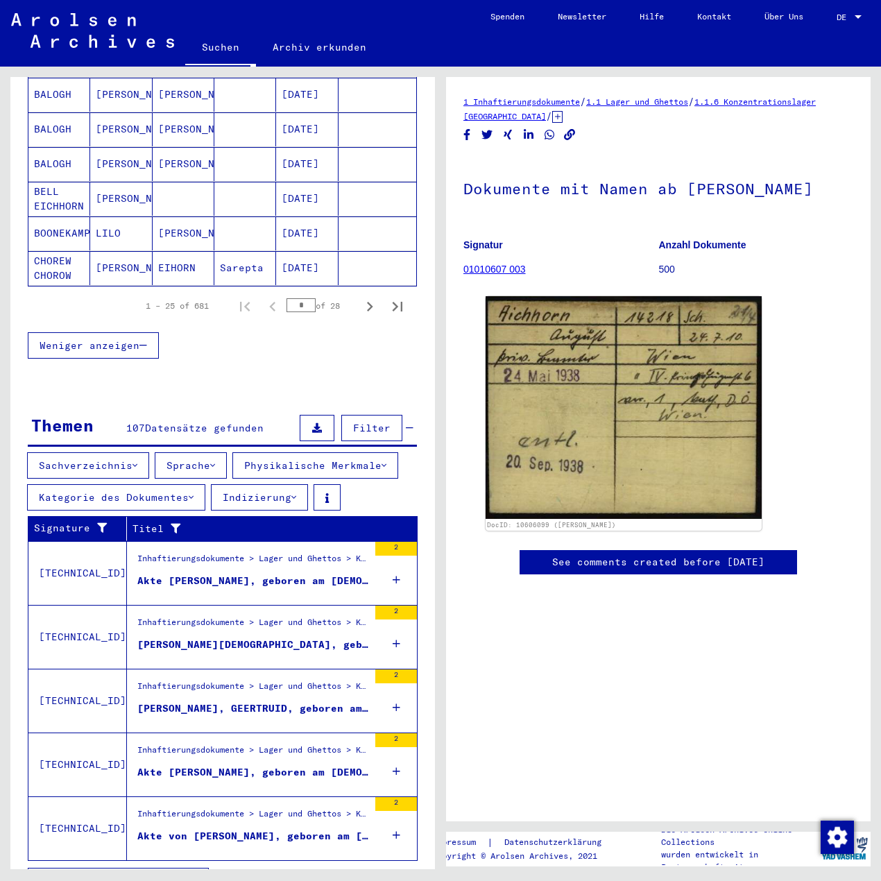
click at [132, 867] on button "Alle Ergebnisse anzeigen" at bounding box center [118, 880] width 181 height 26
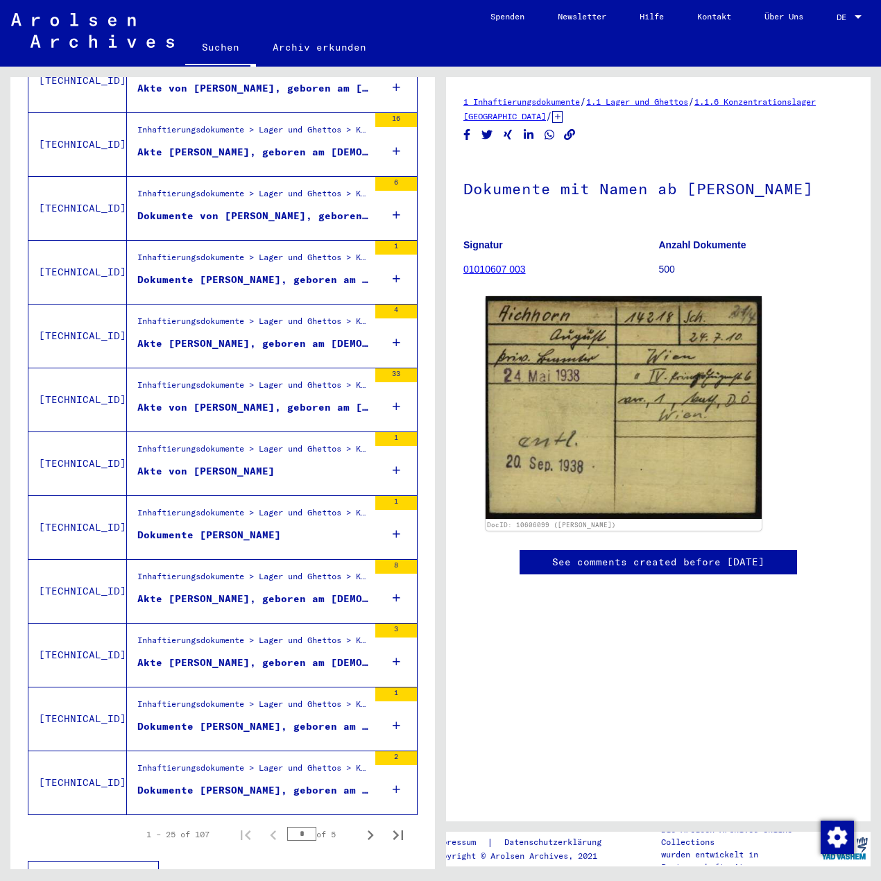
scroll to position [1213, 0]
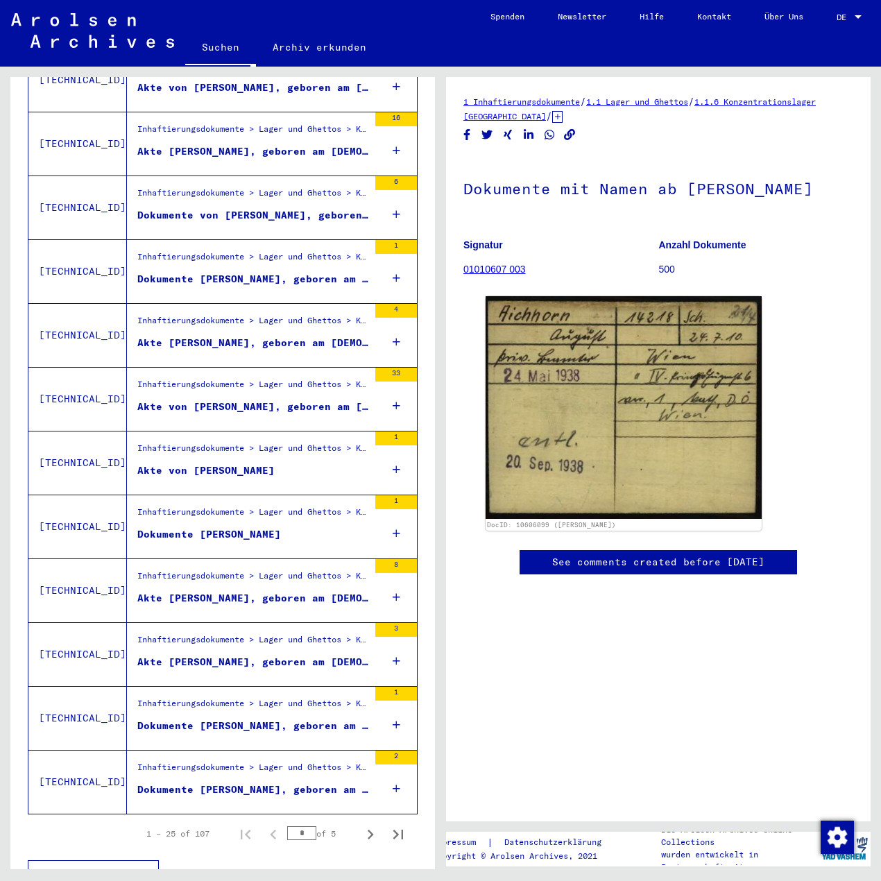
click at [250, 569] on div "Inhaftierungsdokumente > Lager und Ghettos > Konzentrationslager [GEOGRAPHIC_DA…" at bounding box center [252, 578] width 231 height 19
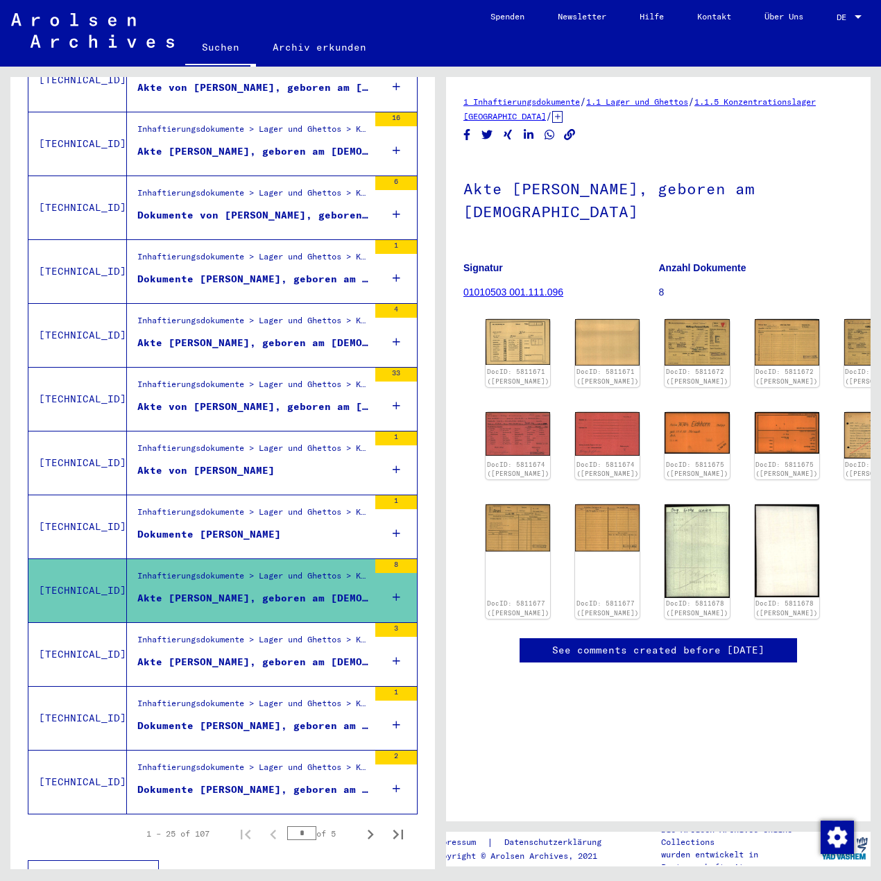
click at [613, 93] on div "1 Inhaftierungsdokumente / 1.1 Lager und Ghettos / 1.1.5 Konzentrationslager [G…" at bounding box center [658, 449] width 424 height 744
click at [610, 98] on link "1.1 Lager und Ghettos" at bounding box center [637, 101] width 102 height 10
click at [635, 105] on link "1.1 Lager und Ghettos" at bounding box center [637, 101] width 102 height 10
click at [635, 101] on link "1.1 Lager und Ghettos" at bounding box center [637, 101] width 102 height 10
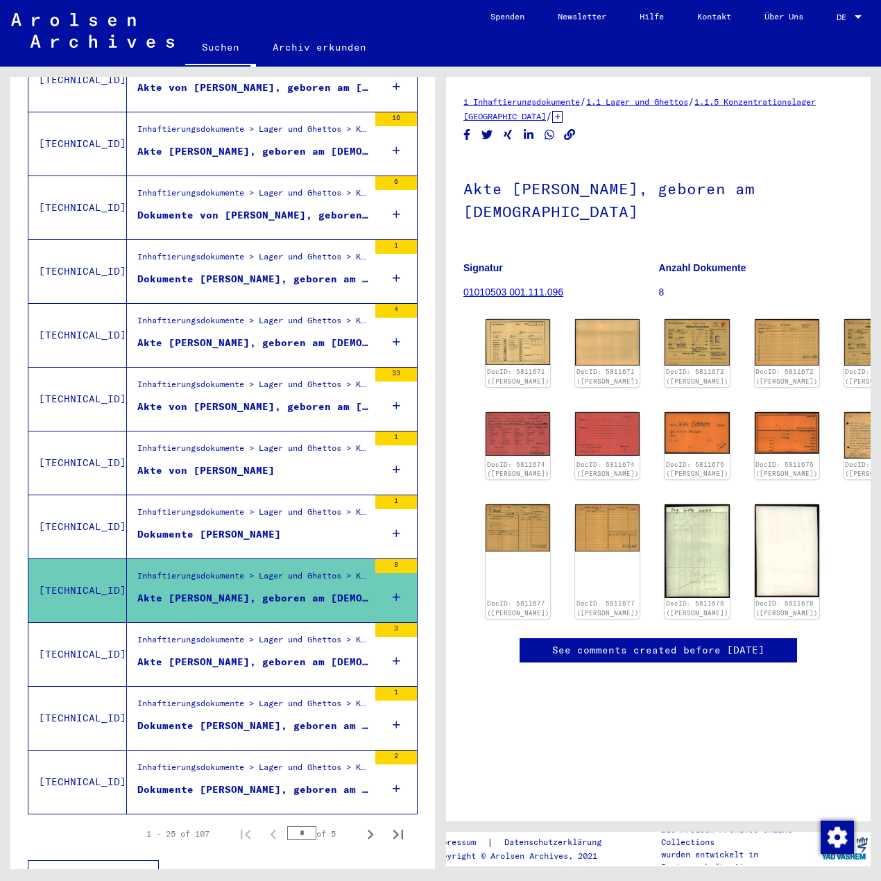
click at [635, 101] on link "1.1 Lager und Ghettos" at bounding box center [637, 101] width 102 height 10
click at [528, 122] on div "1 Inhaftierungsdokumente / 1.1 Lager und Ghettos / 1.1.5 Konzentrationslager [G…" at bounding box center [658, 108] width 390 height 29
click at [552, 115] on icon at bounding box center [557, 117] width 10 height 12
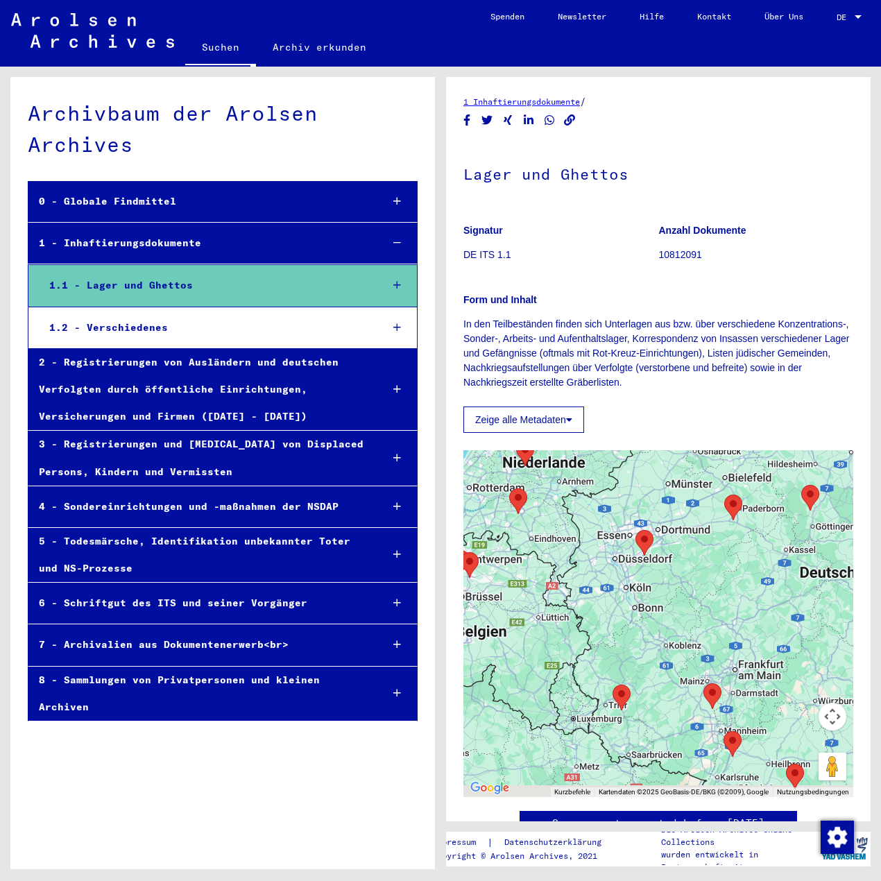
drag, startPoint x: 612, startPoint y: 718, endPoint x: 537, endPoint y: 630, distance: 115.6
click at [537, 630] on div at bounding box center [658, 623] width 390 height 347
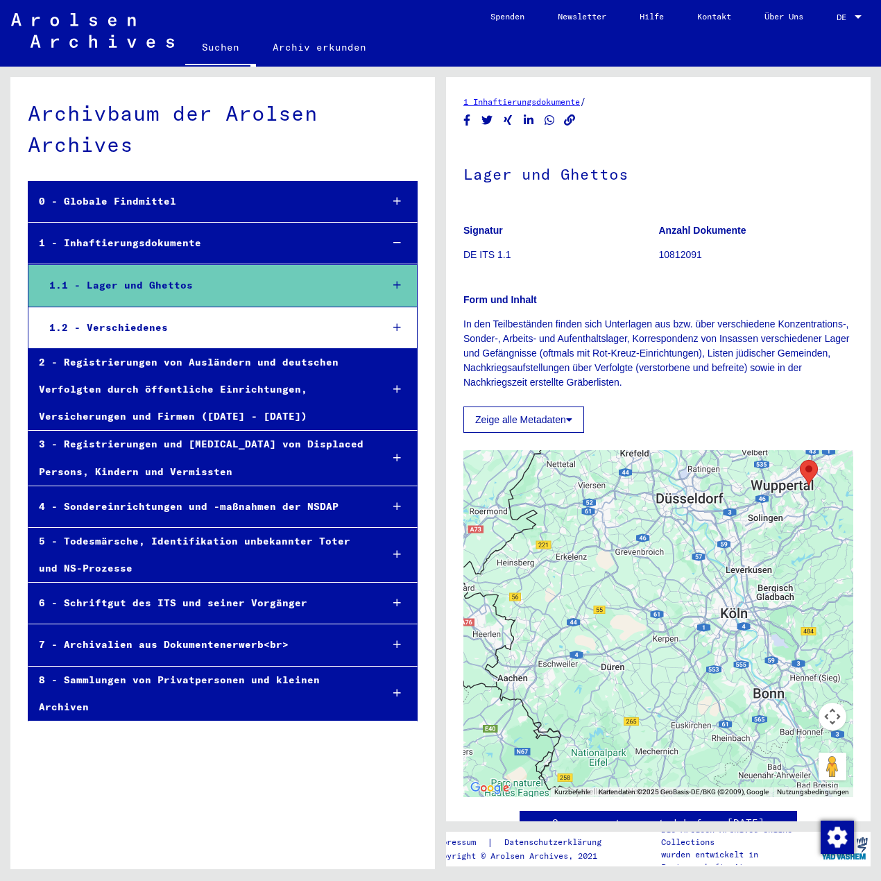
drag, startPoint x: 605, startPoint y: 582, endPoint x: 736, endPoint y: 542, distance: 137.1
click at [736, 542] on div at bounding box center [658, 623] width 390 height 347
click at [806, 472] on img "Concentration Camp Kemna" at bounding box center [808, 472] width 29 height 37
click at [794, 468] on img "Concentration Camp Kemna" at bounding box center [808, 472] width 29 height 37
click at [803, 464] on img "Concentration Camp Kemna" at bounding box center [808, 472] width 29 height 37
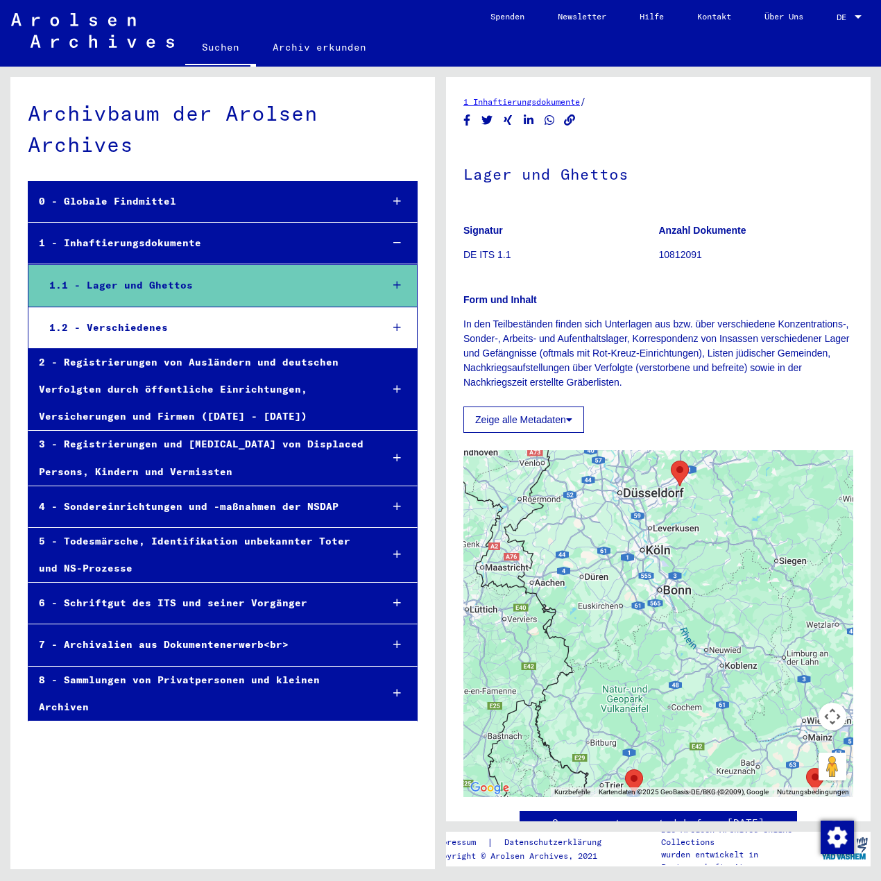
click at [674, 475] on img "Concentration Camp Kemna" at bounding box center [679, 473] width 29 height 37
click at [528, 400] on div "Zeige alle Metadaten" at bounding box center [658, 415] width 390 height 33
